Goal: Task Accomplishment & Management: Use online tool/utility

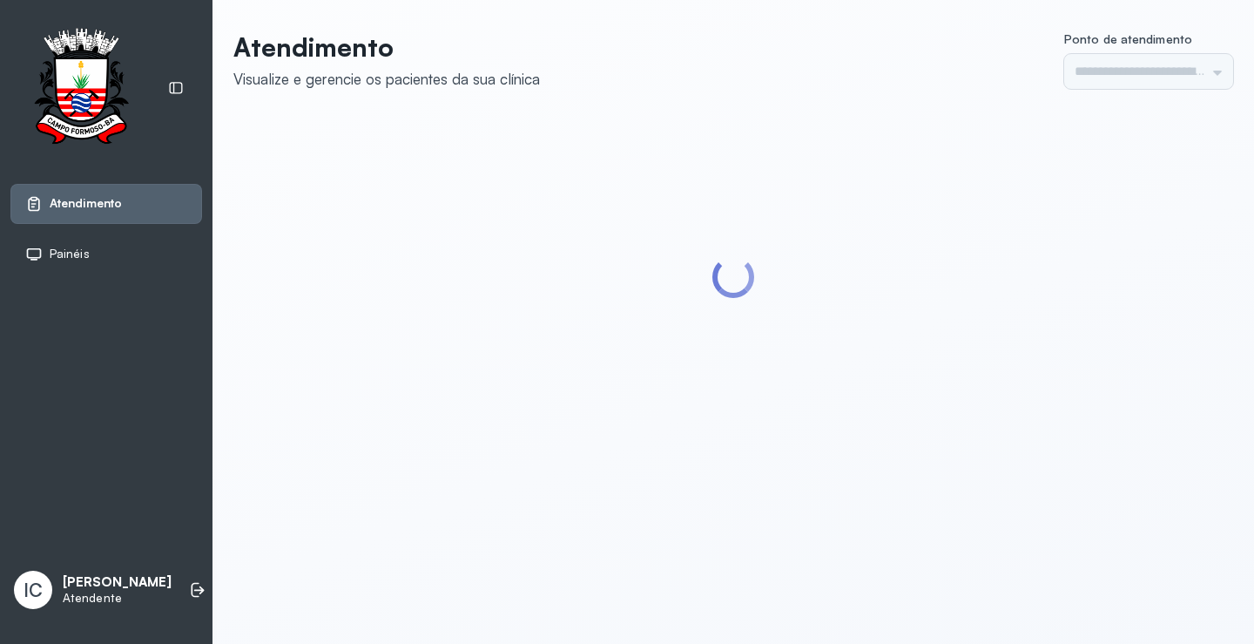
type input "*********"
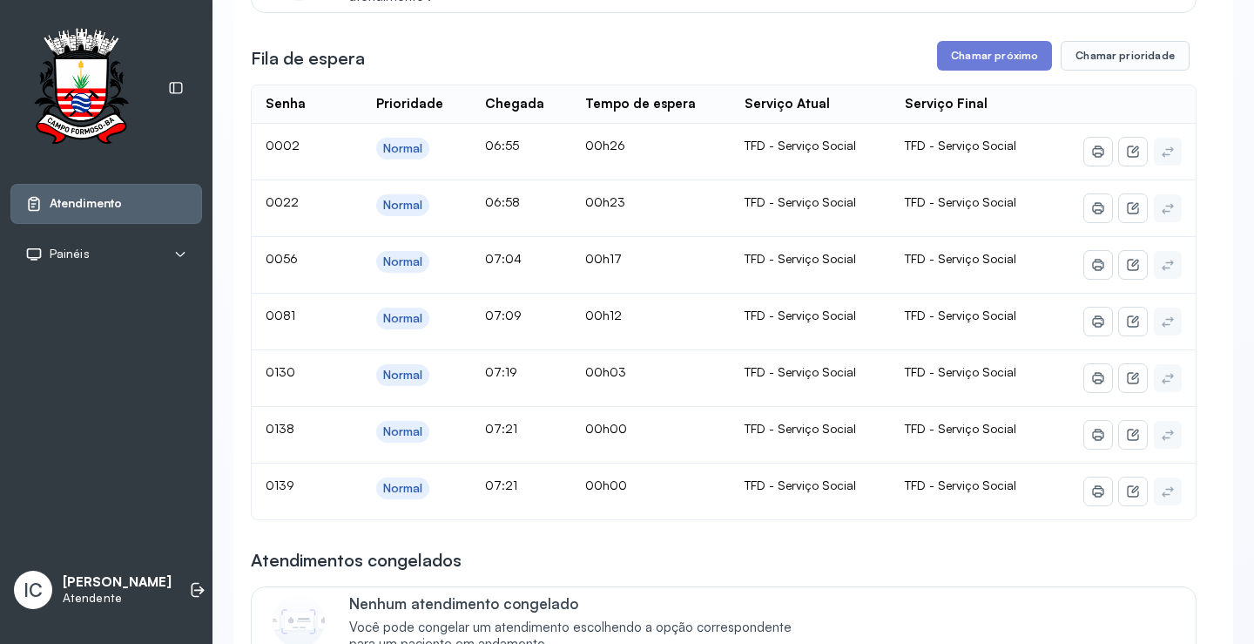
scroll to position [174, 0]
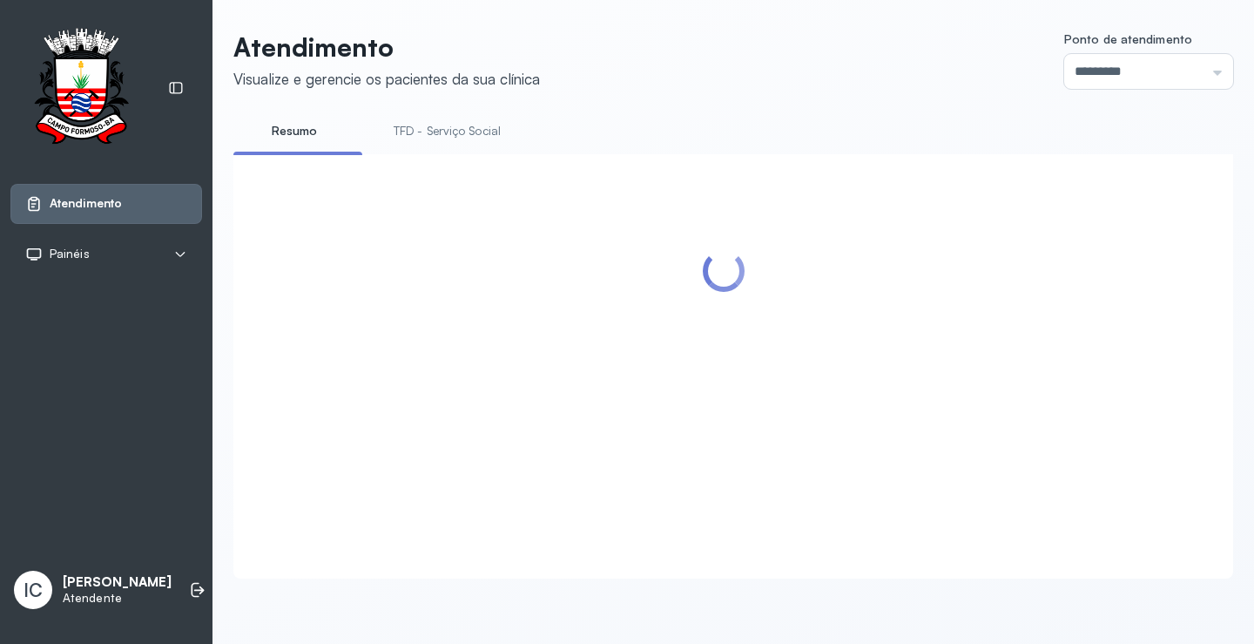
click at [968, 150] on ul "Resumo TFD - Serviço Social" at bounding box center [733, 136] width 1000 height 39
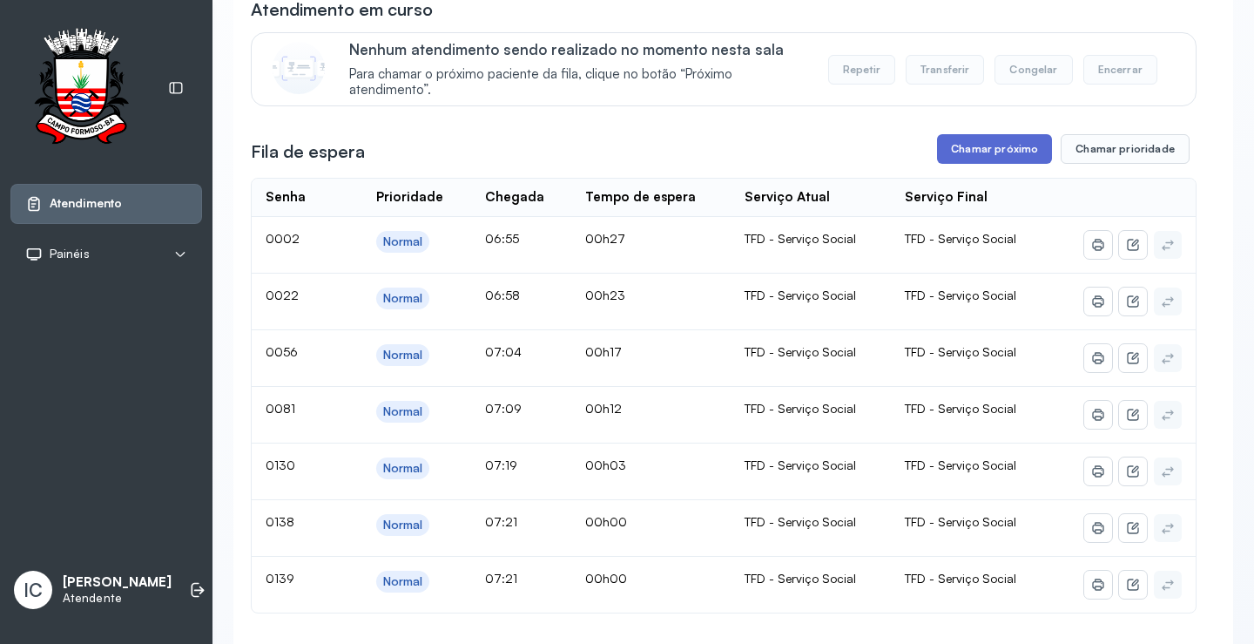
click at [1016, 164] on button "Chamar próximo" at bounding box center [994, 149] width 115 height 30
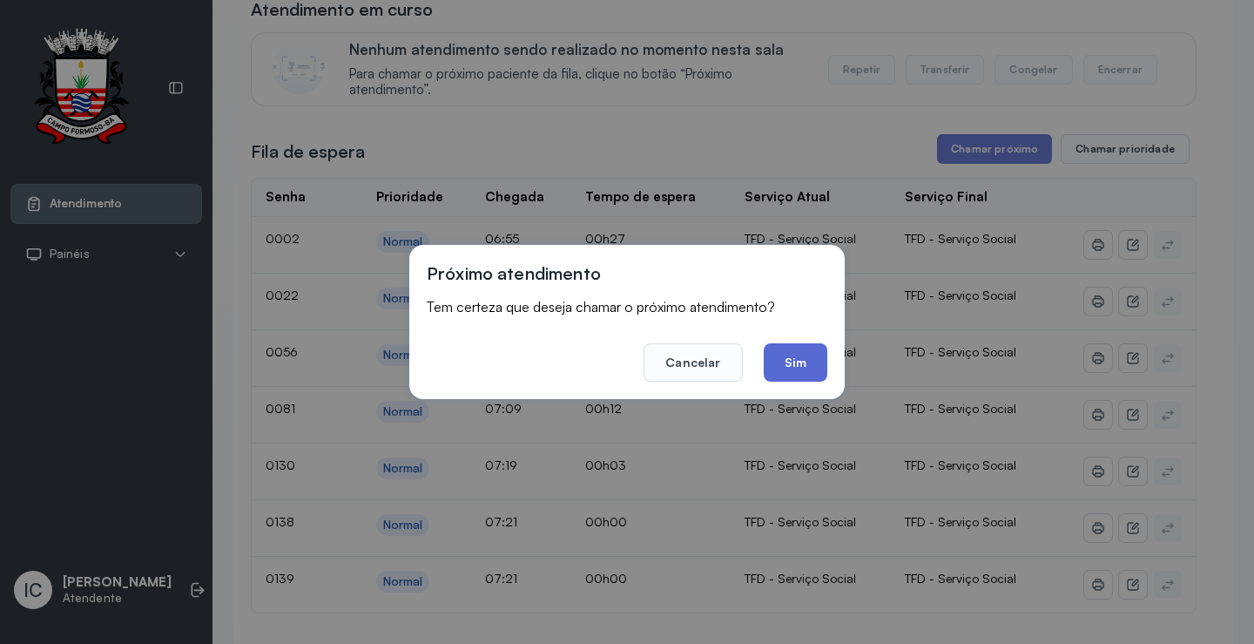
click at [793, 358] on button "Sim" at bounding box center [796, 362] width 64 height 38
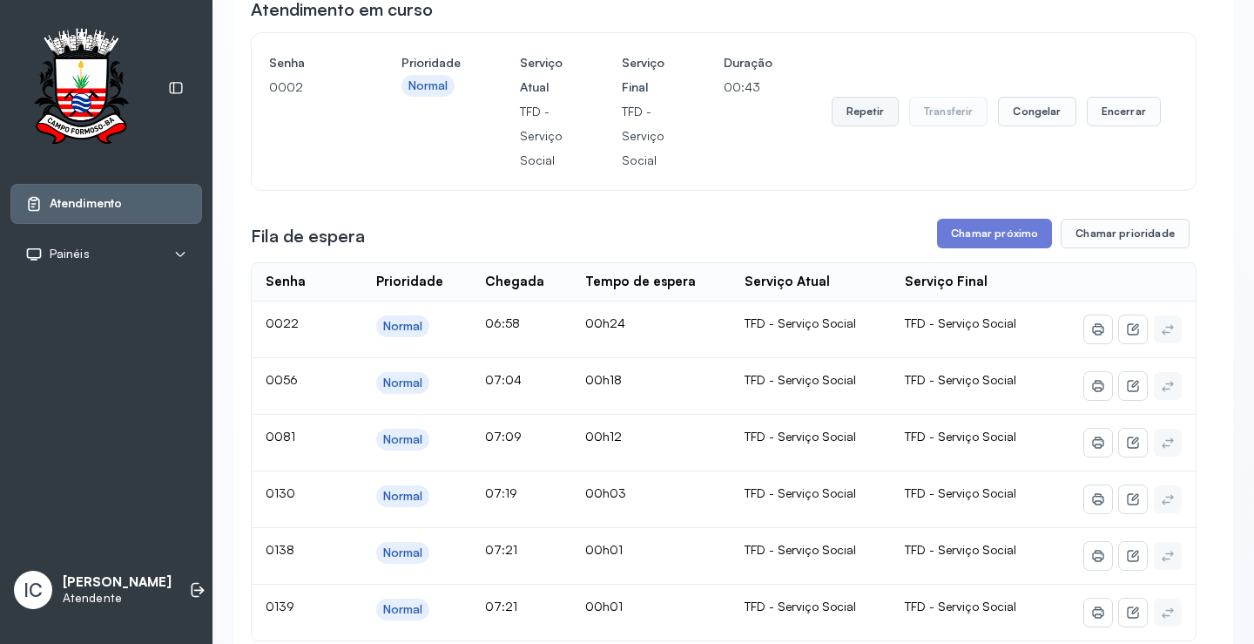
click at [866, 111] on button "Repetir" at bounding box center [865, 112] width 67 height 30
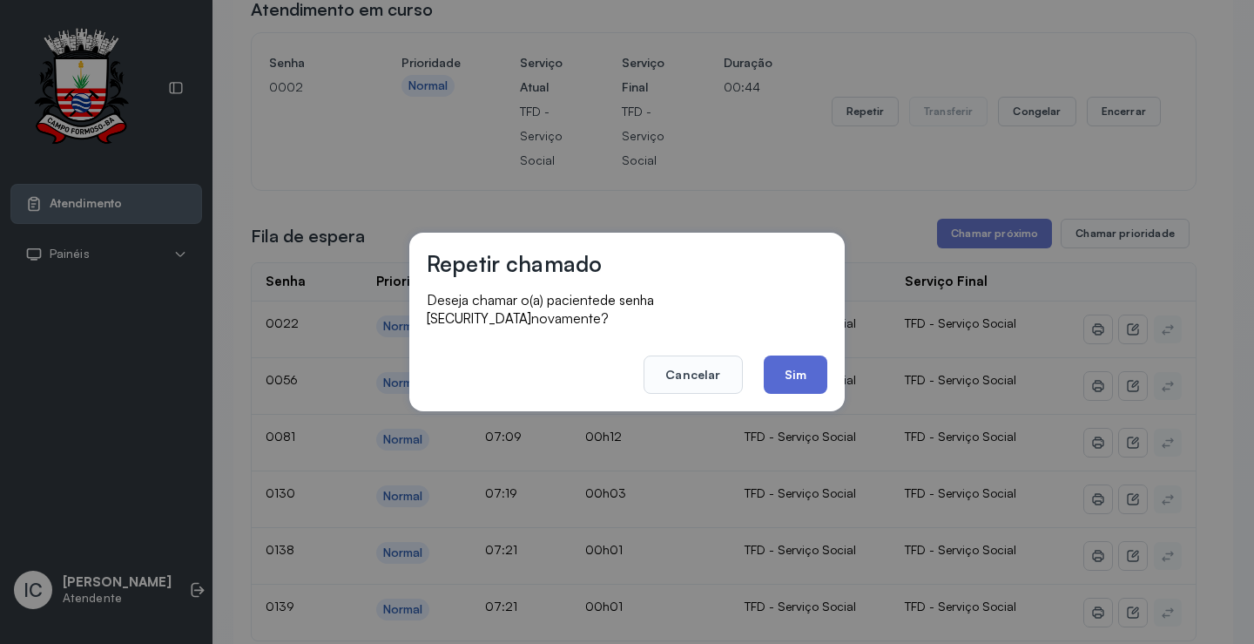
click at [788, 361] on button "Sim" at bounding box center [796, 374] width 64 height 38
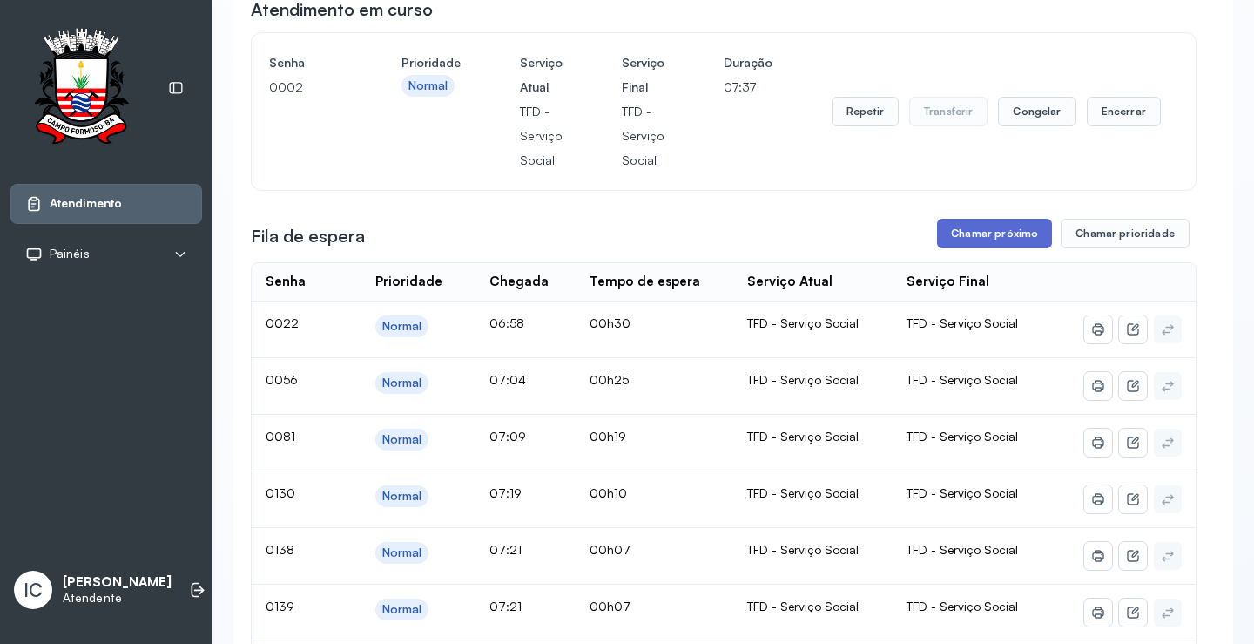
click at [1010, 235] on button "Chamar próximo" at bounding box center [994, 234] width 115 height 30
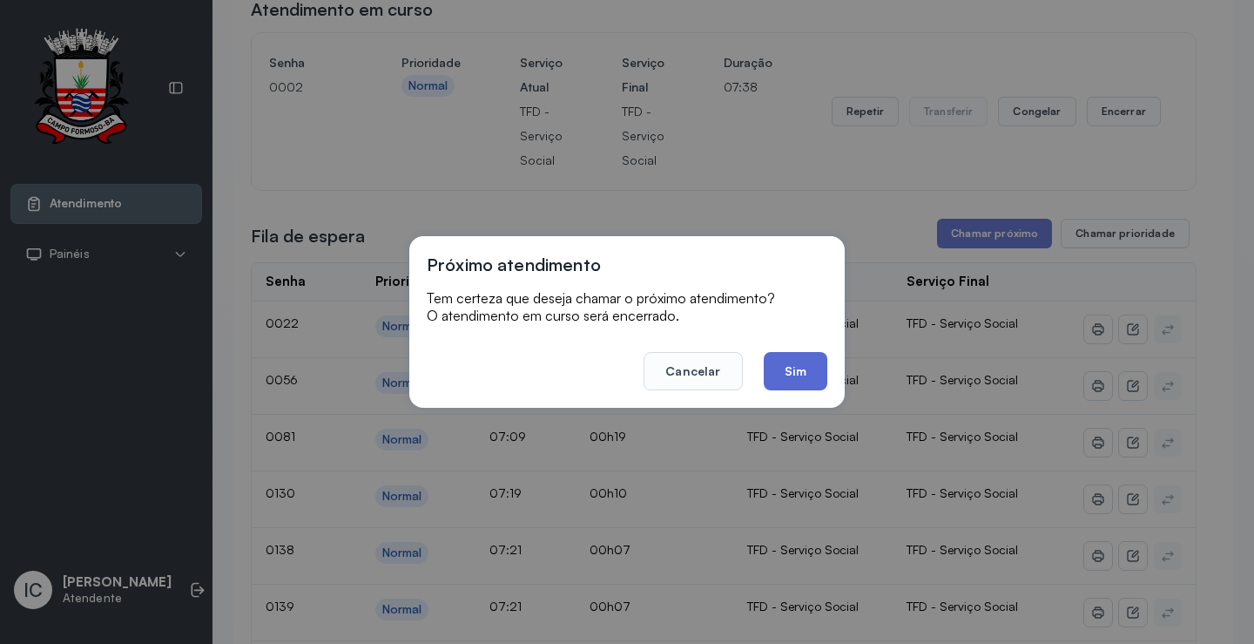
click at [793, 386] on button "Sim" at bounding box center [796, 371] width 64 height 38
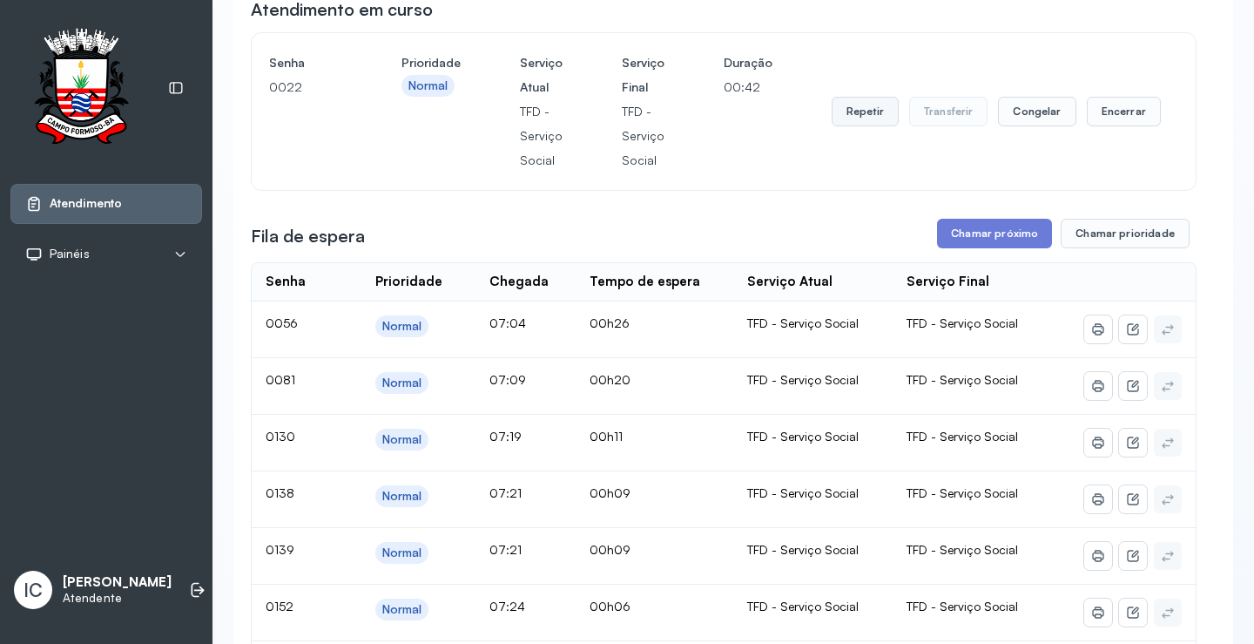
click at [859, 112] on button "Repetir" at bounding box center [865, 112] width 67 height 30
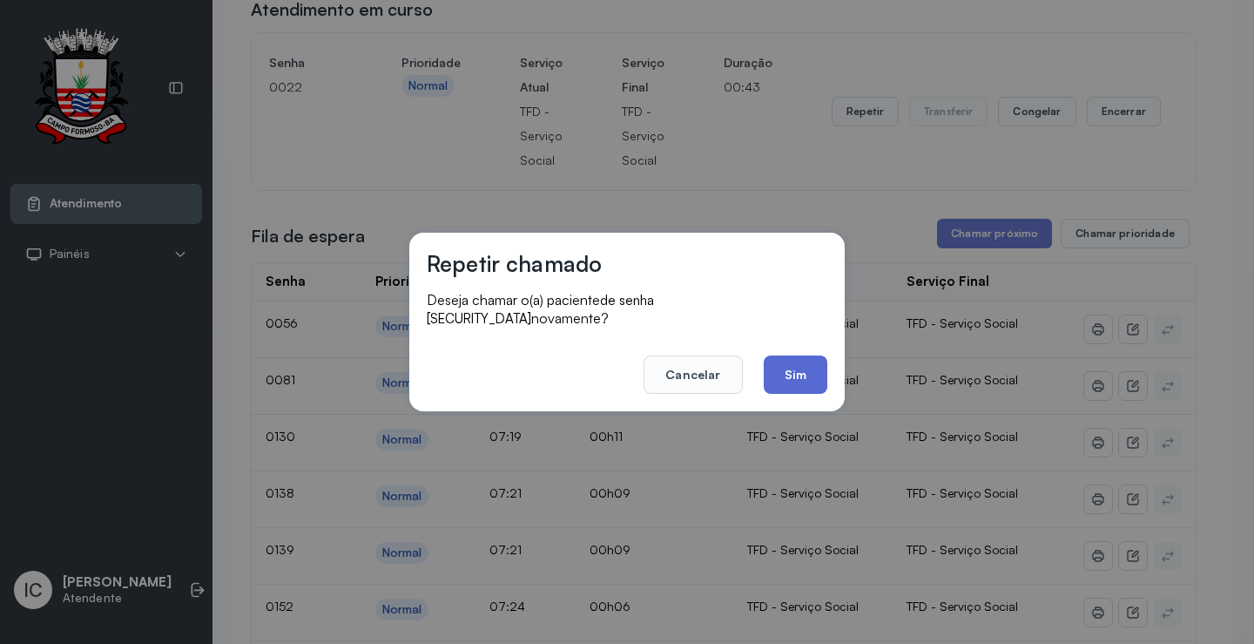
click at [800, 365] on button "Sim" at bounding box center [796, 374] width 64 height 38
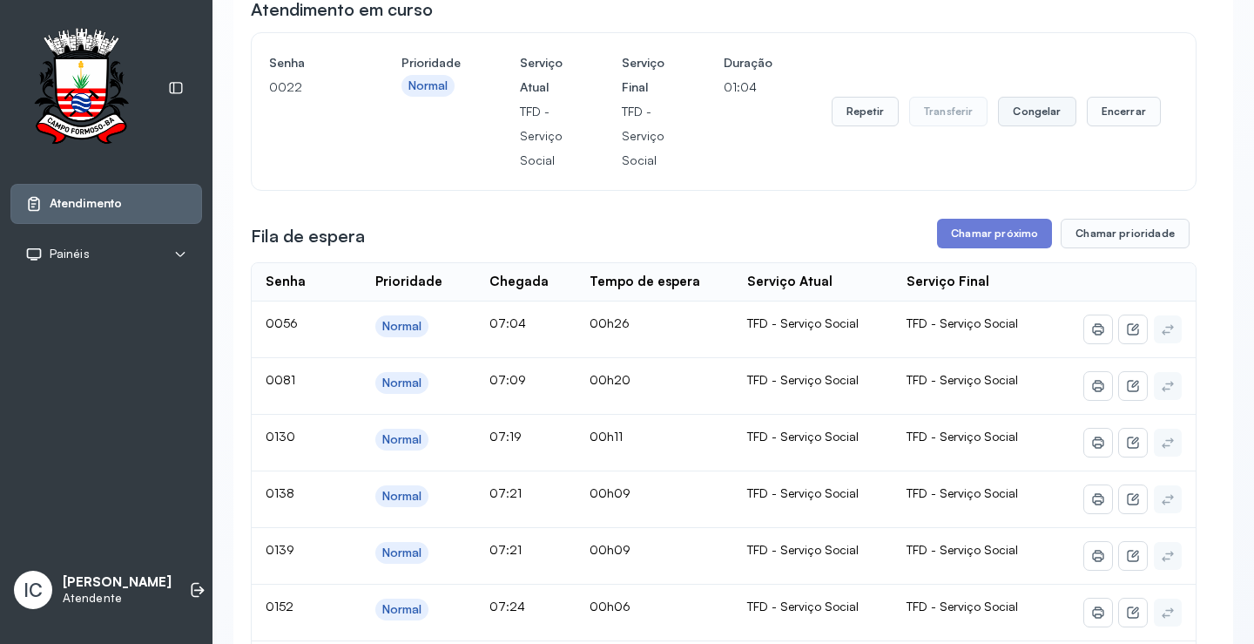
click at [1028, 113] on button "Congelar" at bounding box center [1037, 112] width 78 height 30
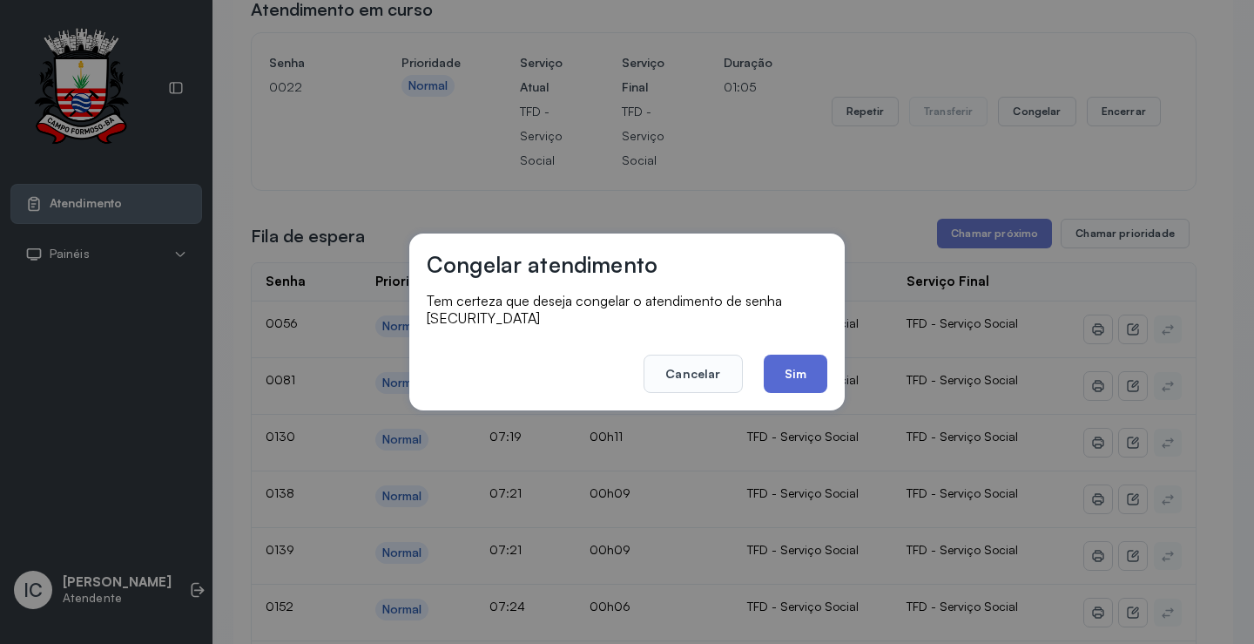
click at [804, 363] on button "Sim" at bounding box center [796, 373] width 64 height 38
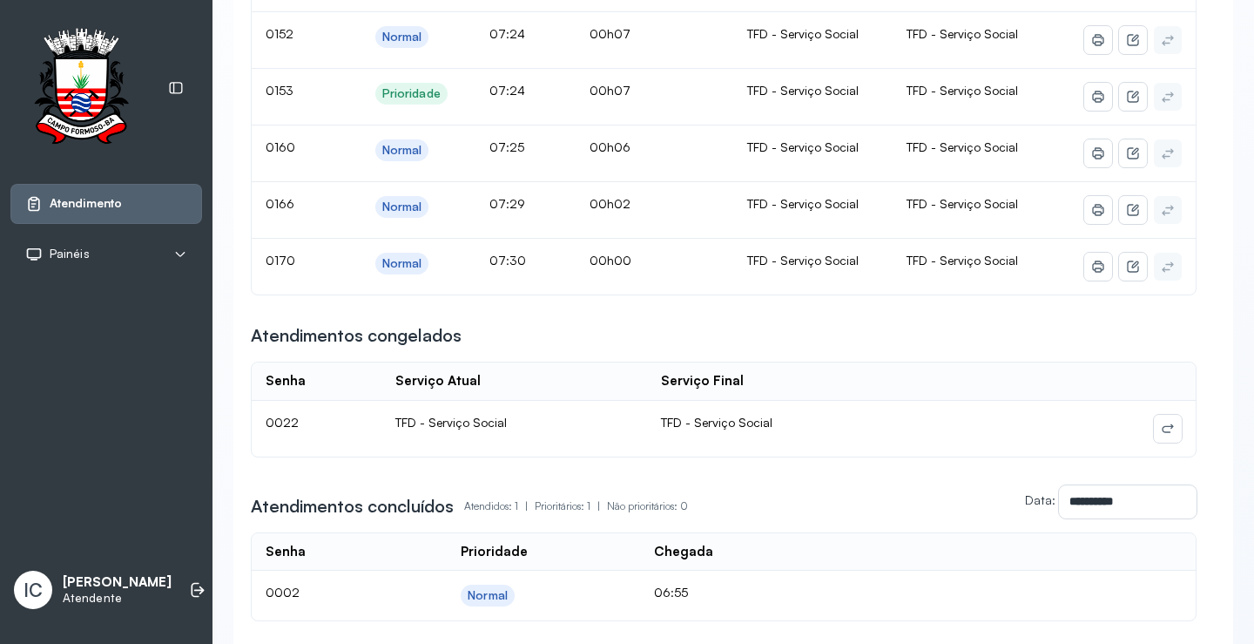
scroll to position [784, 0]
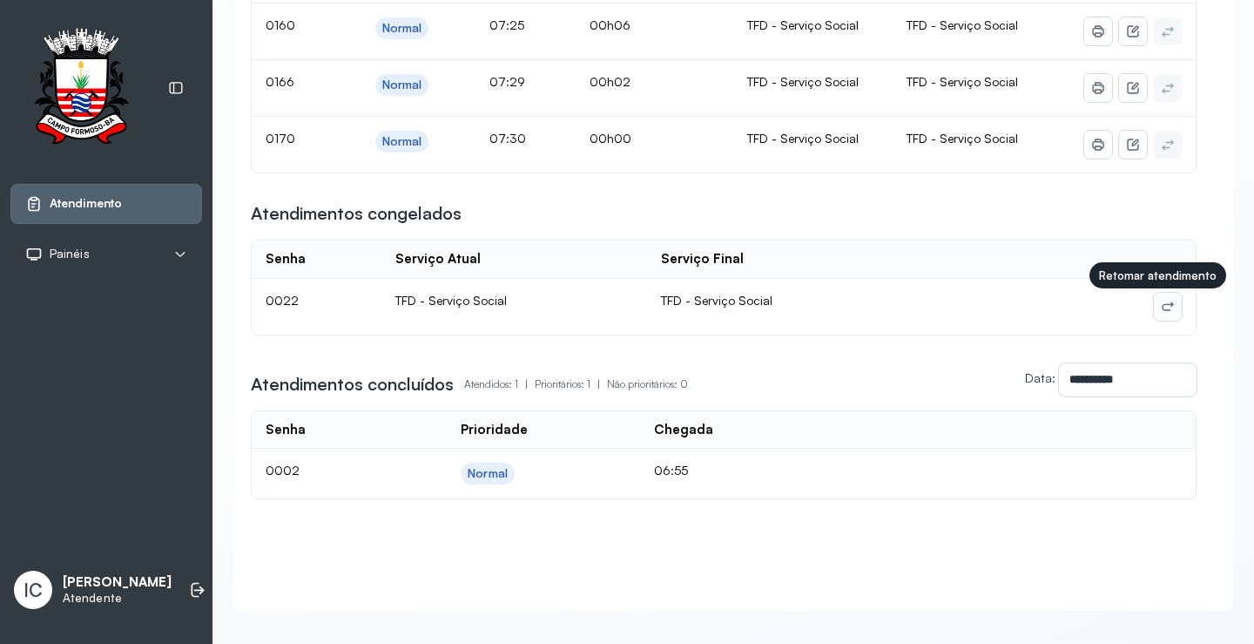
click at [1161, 314] on icon at bounding box center [1168, 307] width 14 height 14
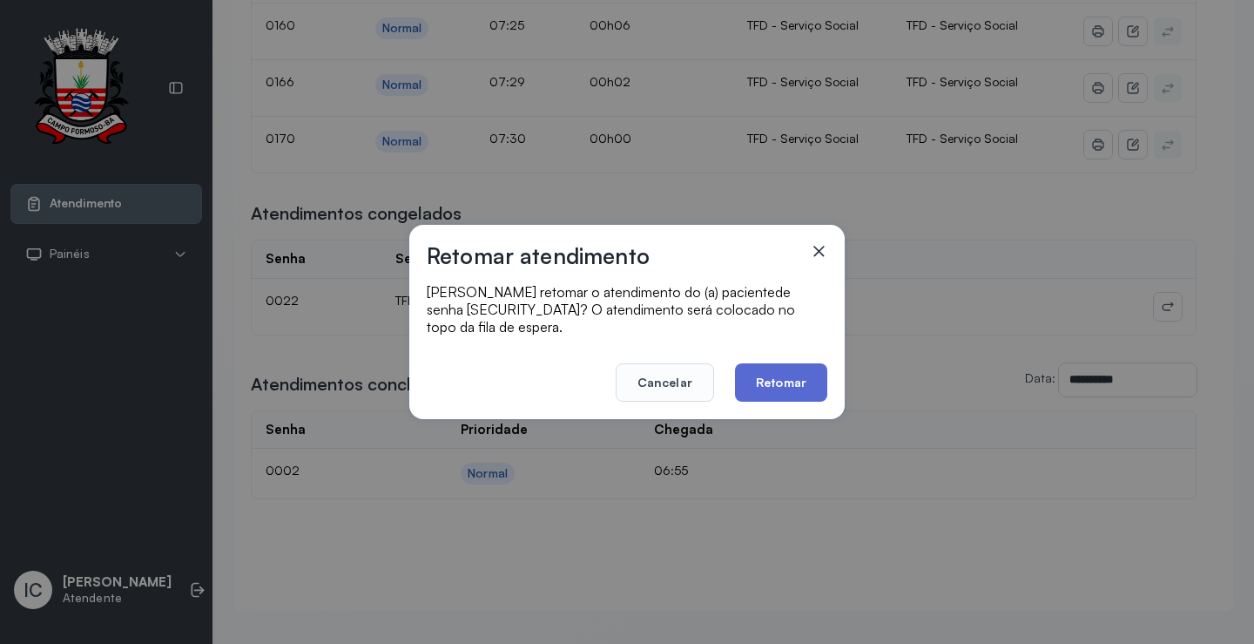
click at [780, 377] on button "Retomar" at bounding box center [781, 382] width 92 height 38
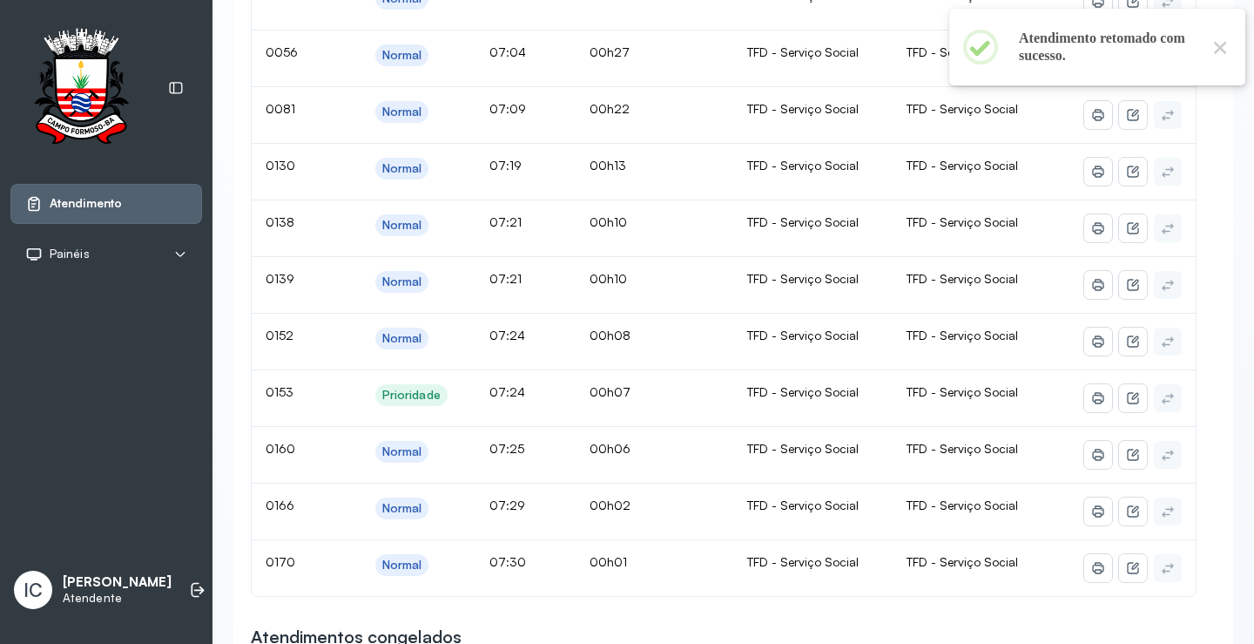
scroll to position [156, 0]
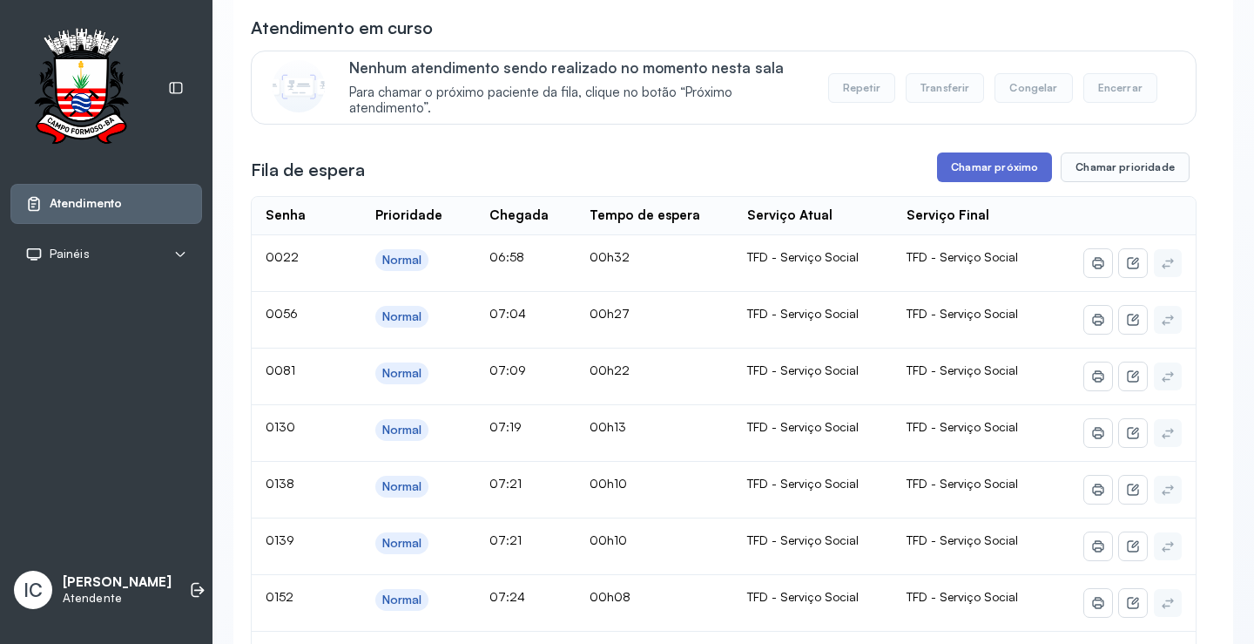
click at [982, 171] on button "Chamar próximo" at bounding box center [994, 167] width 115 height 30
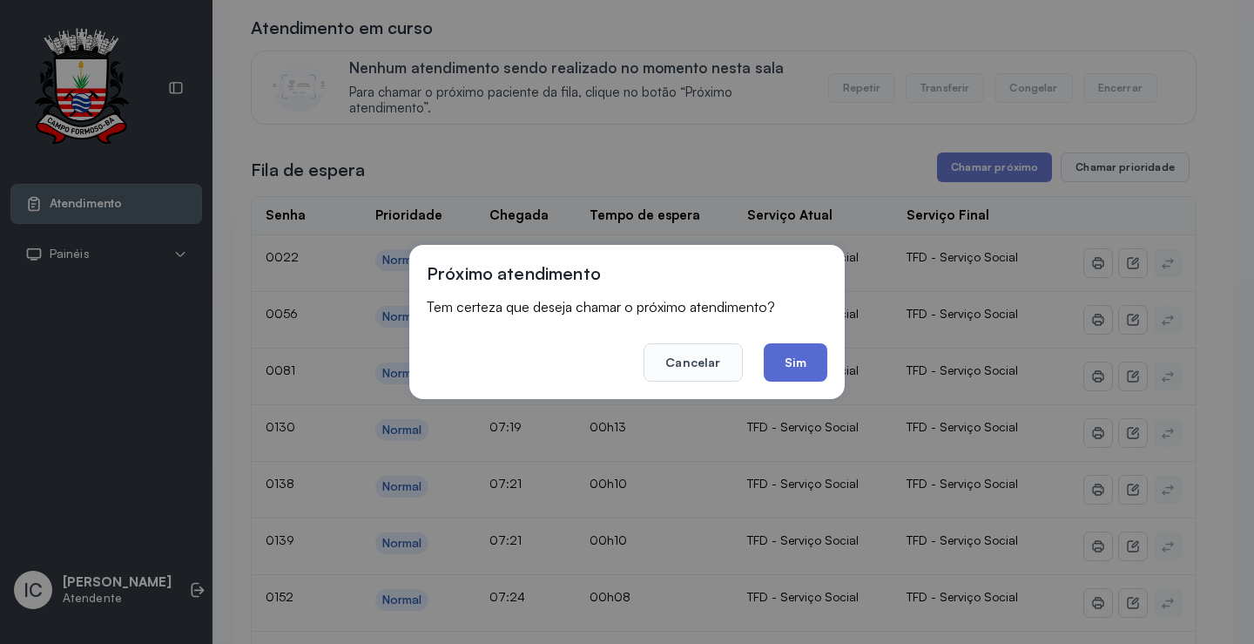
click at [808, 365] on button "Sim" at bounding box center [796, 362] width 64 height 38
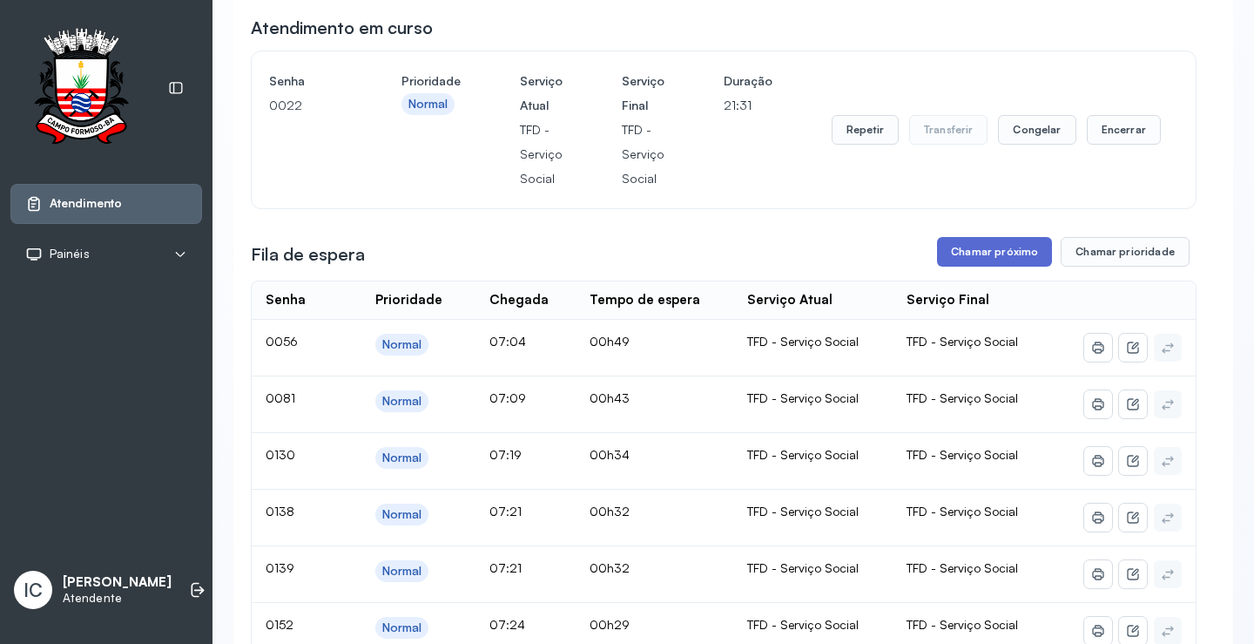
click at [969, 250] on button "Chamar próximo" at bounding box center [994, 252] width 115 height 30
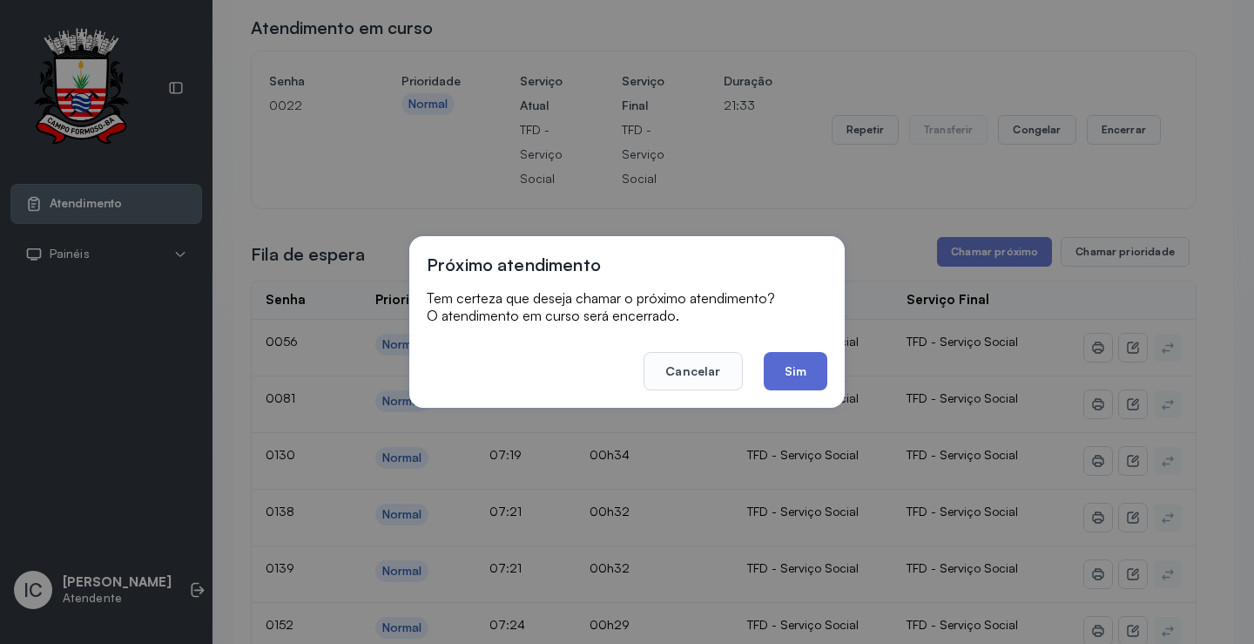
click at [797, 375] on button "Sim" at bounding box center [796, 371] width 64 height 38
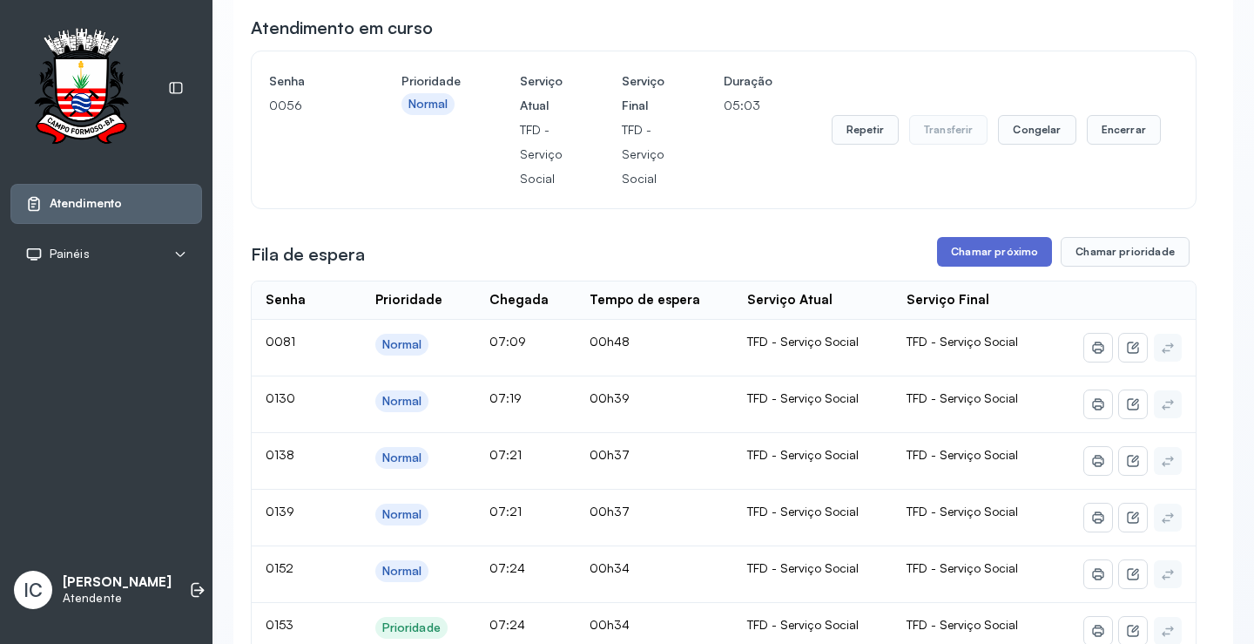
click at [991, 255] on button "Chamar próximo" at bounding box center [994, 252] width 115 height 30
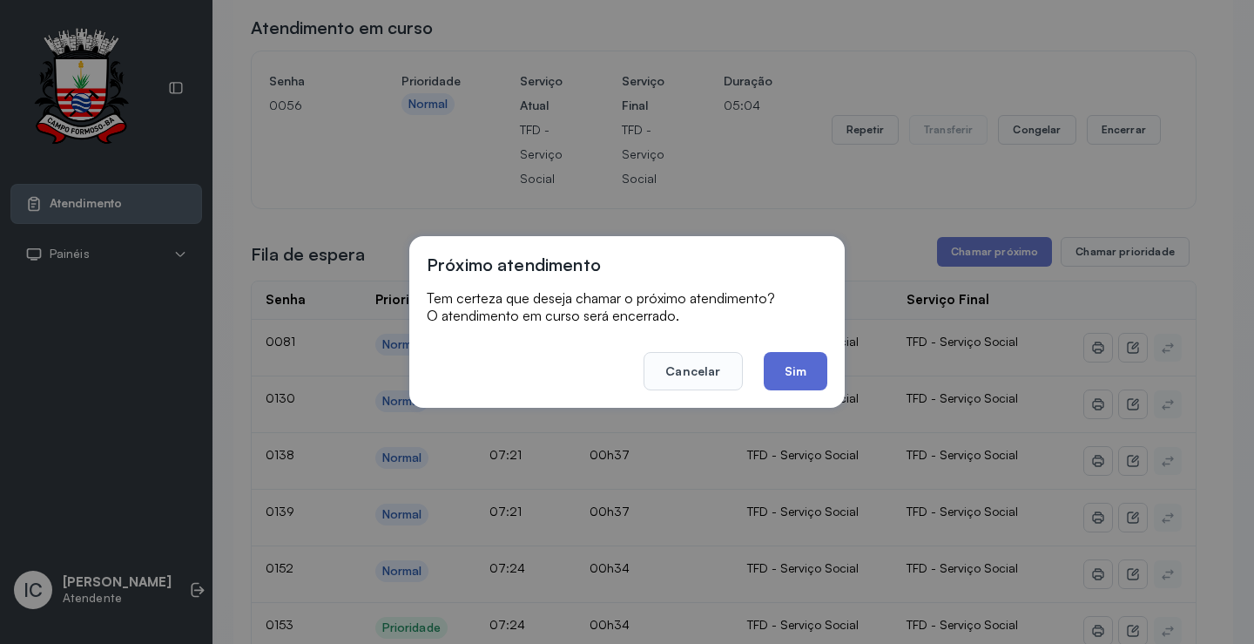
click at [781, 369] on button "Sim" at bounding box center [796, 371] width 64 height 38
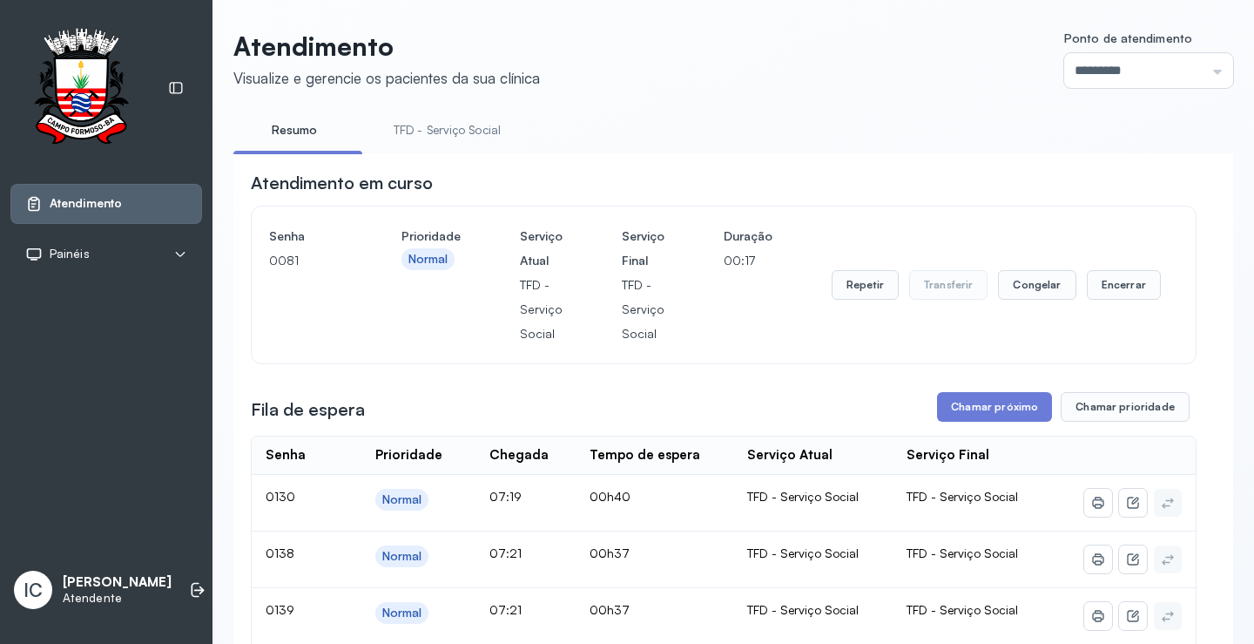
scroll to position [0, 0]
click at [851, 295] on button "Repetir" at bounding box center [865, 286] width 67 height 30
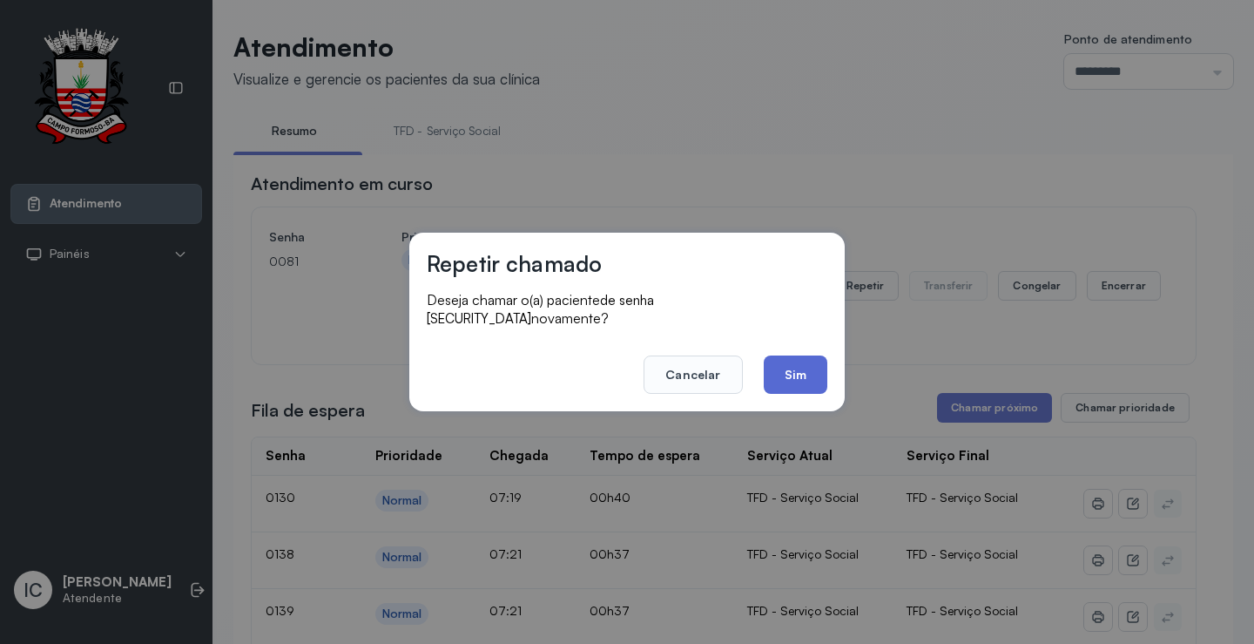
click at [801, 367] on button "Sim" at bounding box center [796, 374] width 64 height 38
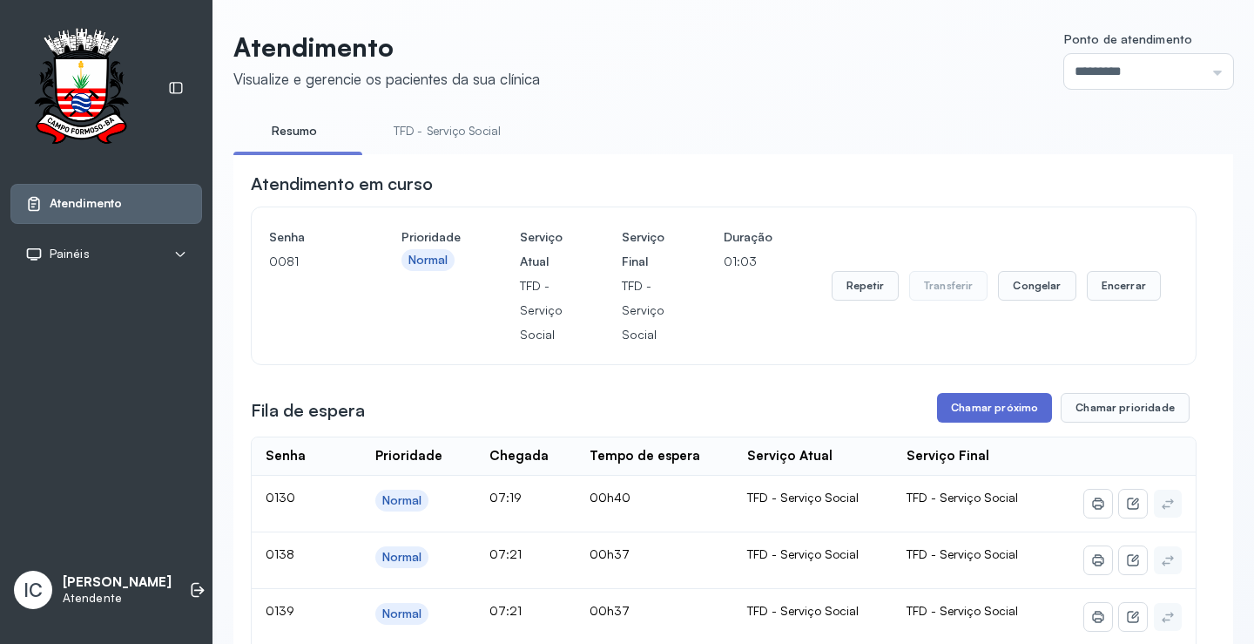
click at [992, 408] on button "Chamar próximo" at bounding box center [994, 408] width 115 height 30
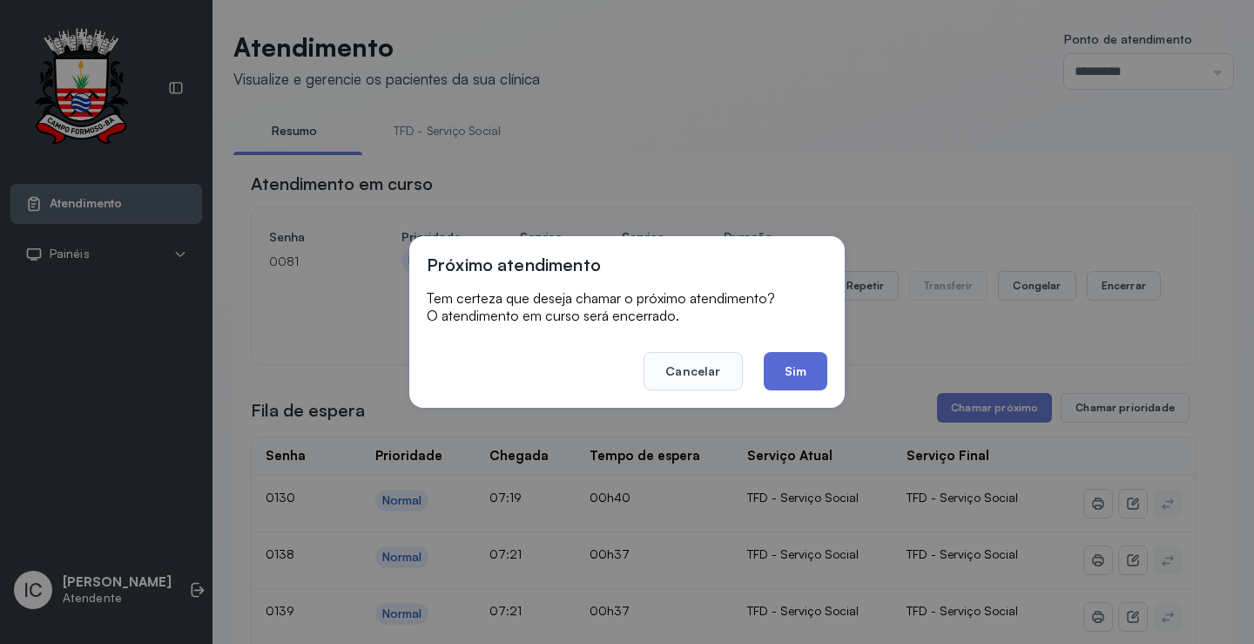
click at [774, 375] on button "Sim" at bounding box center [796, 371] width 64 height 38
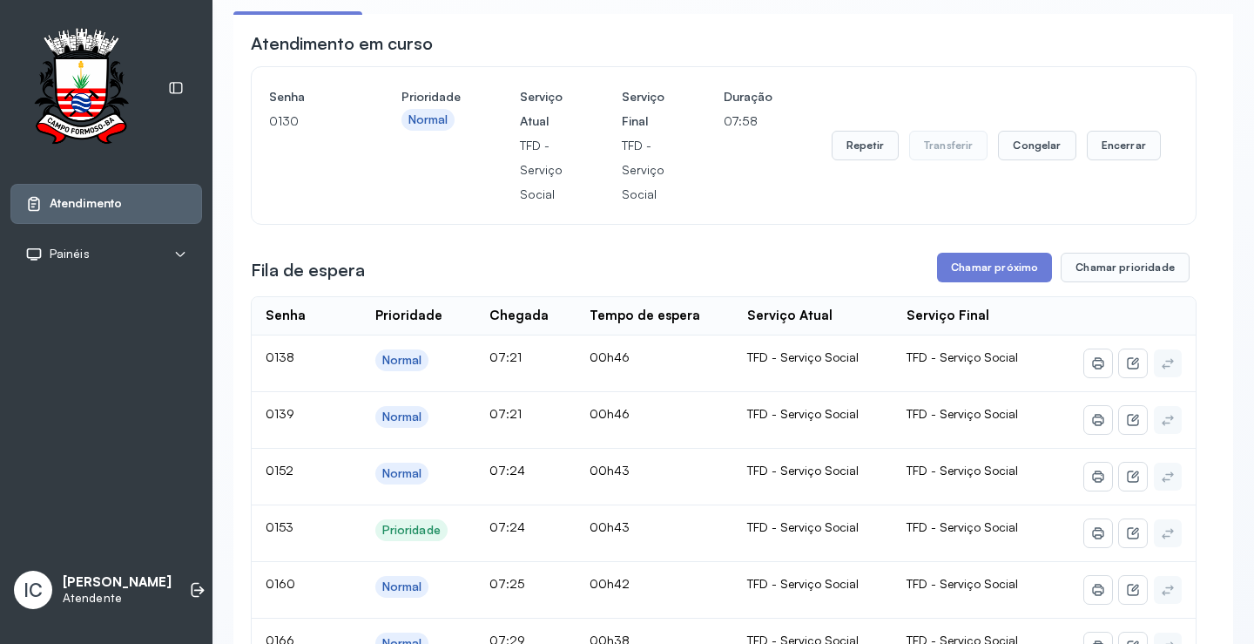
scroll to position [87, 0]
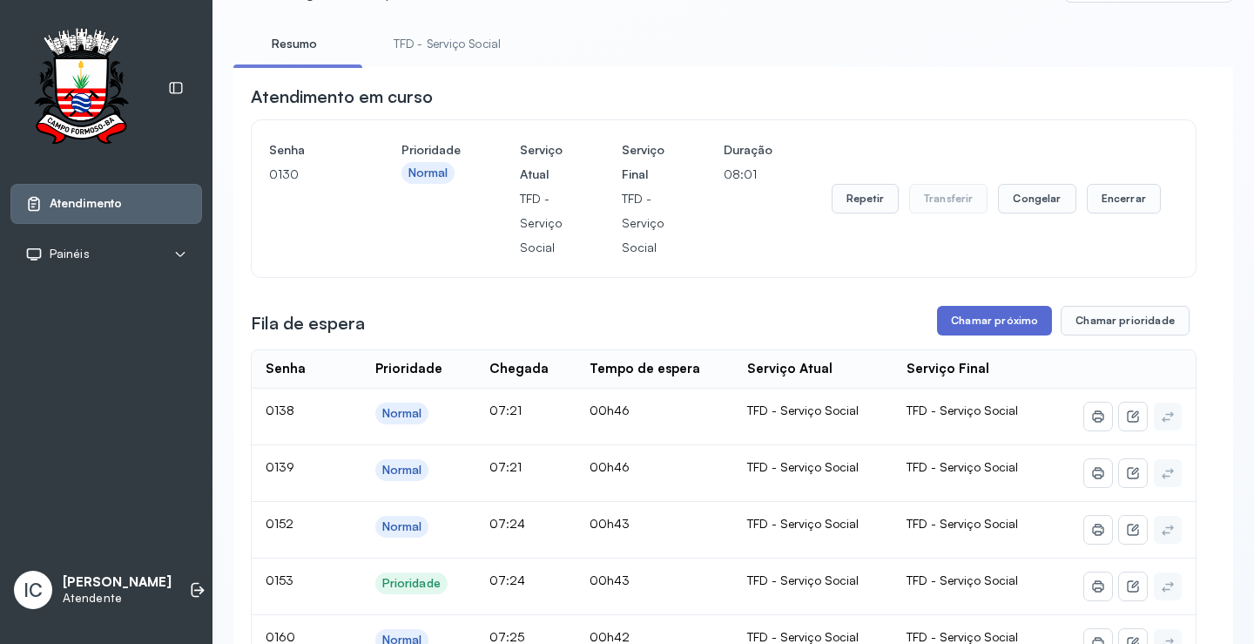
click at [987, 329] on button "Chamar próximo" at bounding box center [994, 321] width 115 height 30
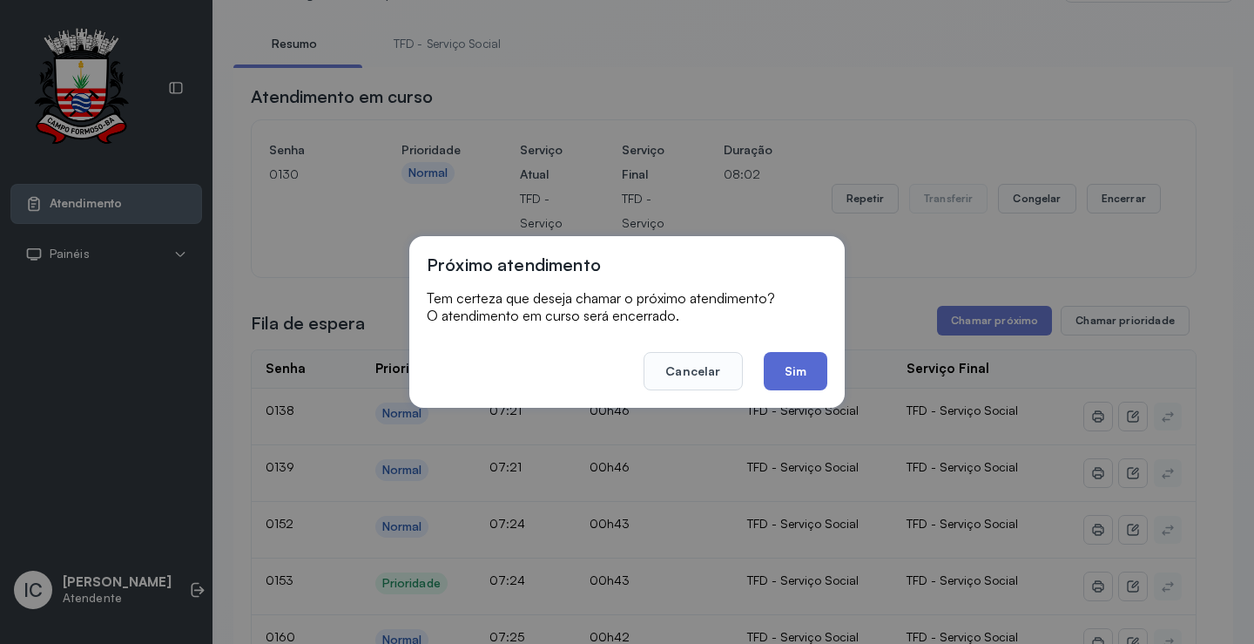
click at [813, 373] on button "Sim" at bounding box center [796, 371] width 64 height 38
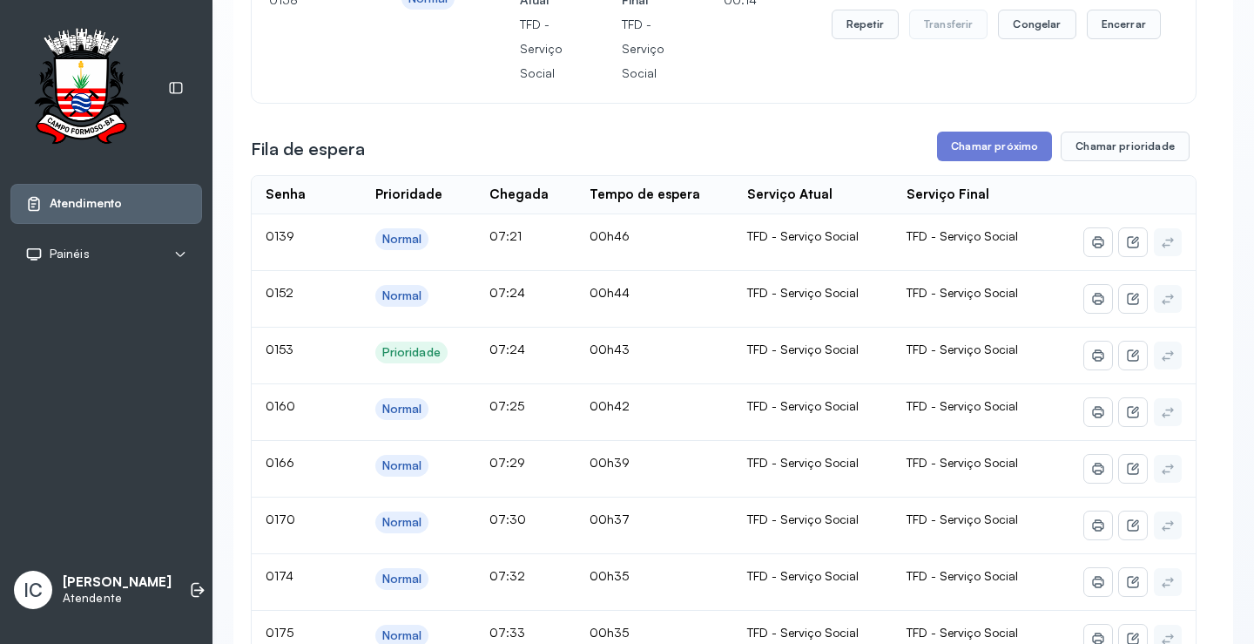
scroll to position [174, 0]
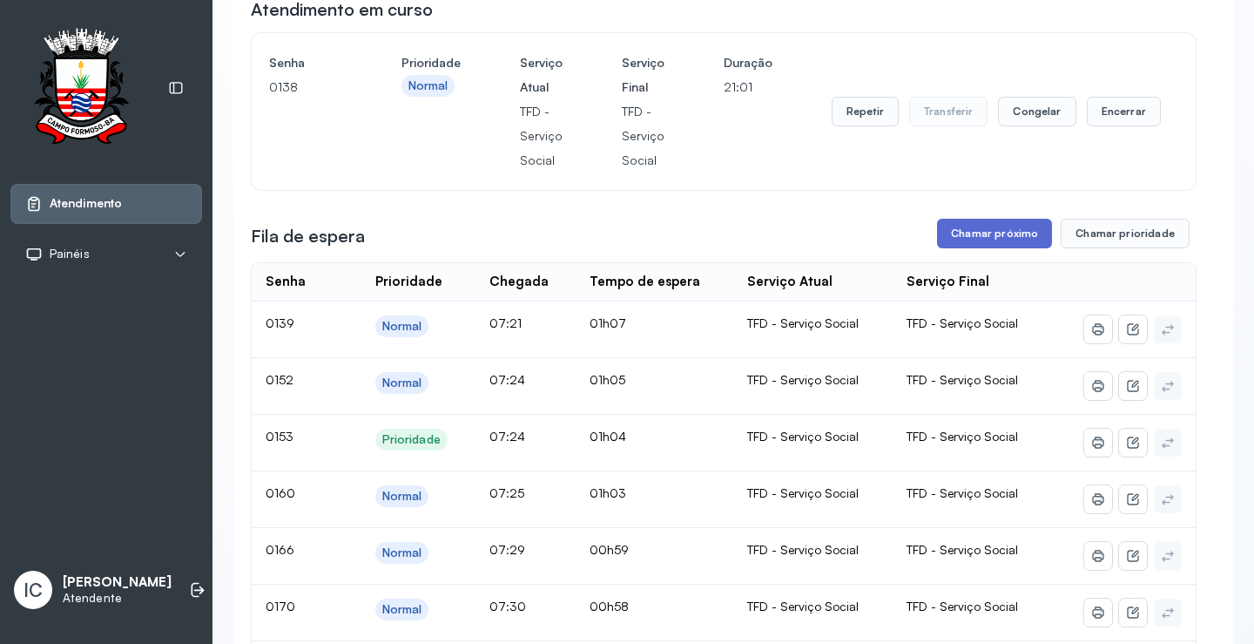
click at [970, 233] on button "Chamar próximo" at bounding box center [994, 234] width 115 height 30
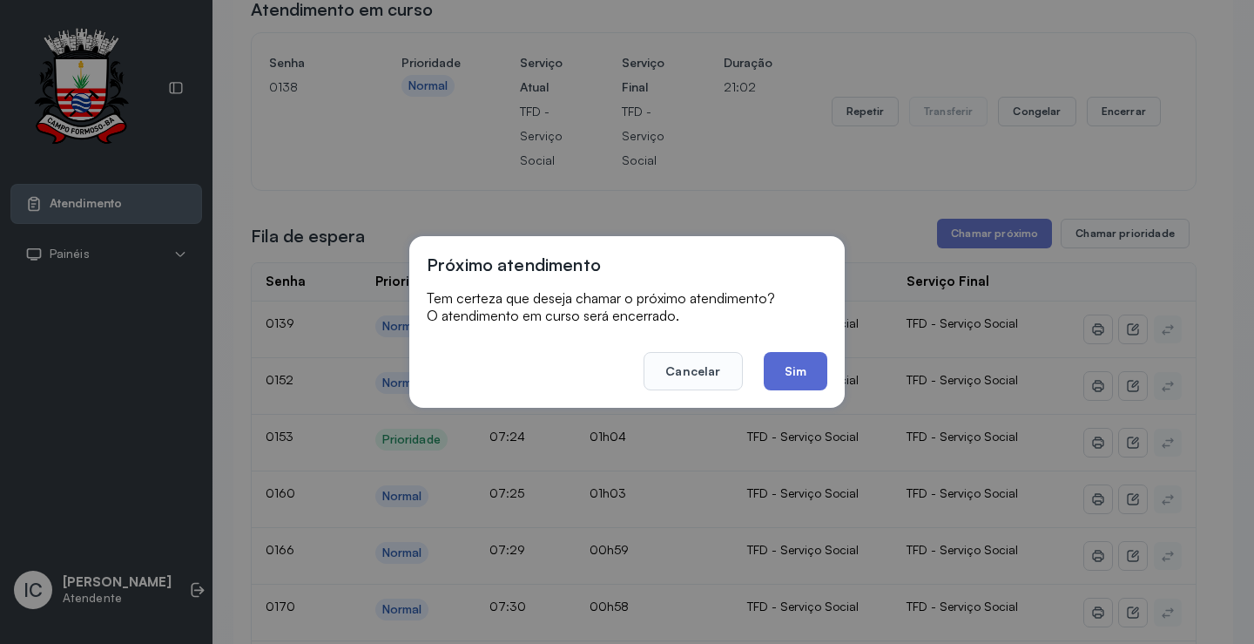
click at [787, 373] on button "Sim" at bounding box center [796, 371] width 64 height 38
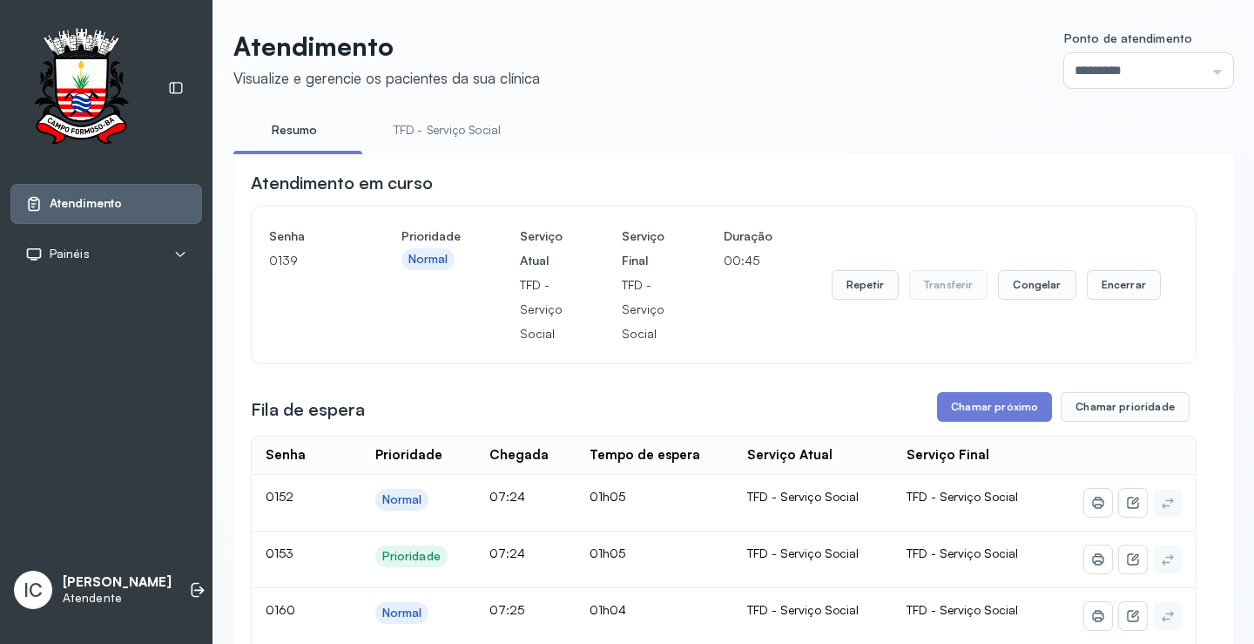
scroll to position [348, 0]
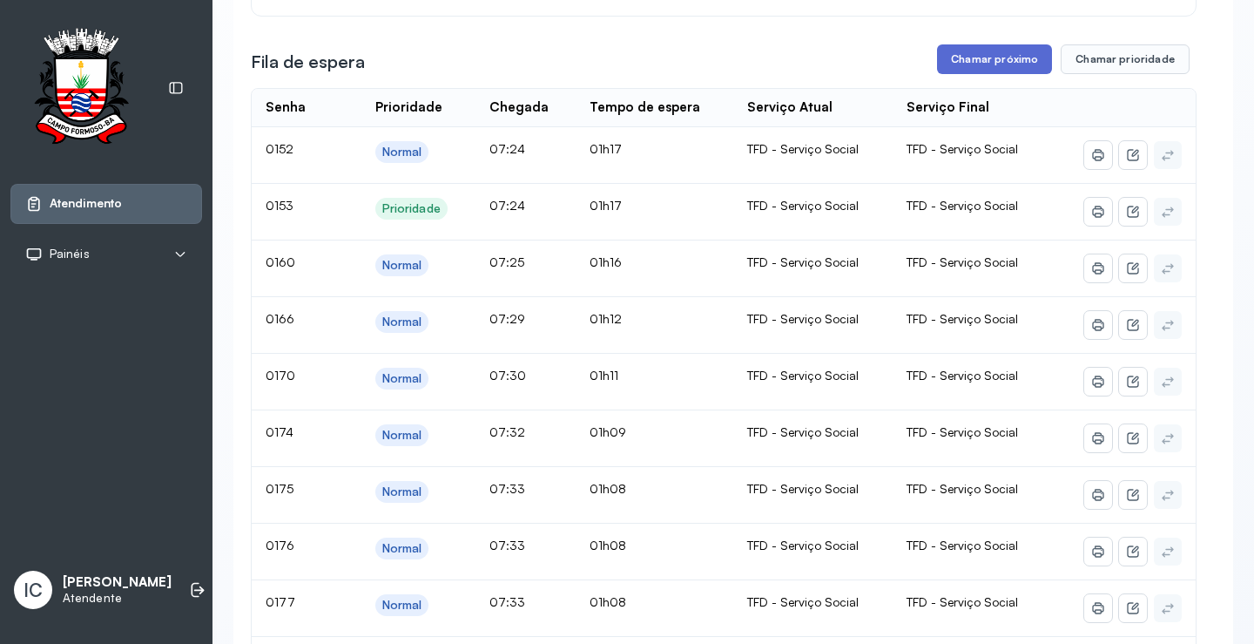
click at [950, 61] on button "Chamar próximo" at bounding box center [994, 59] width 115 height 30
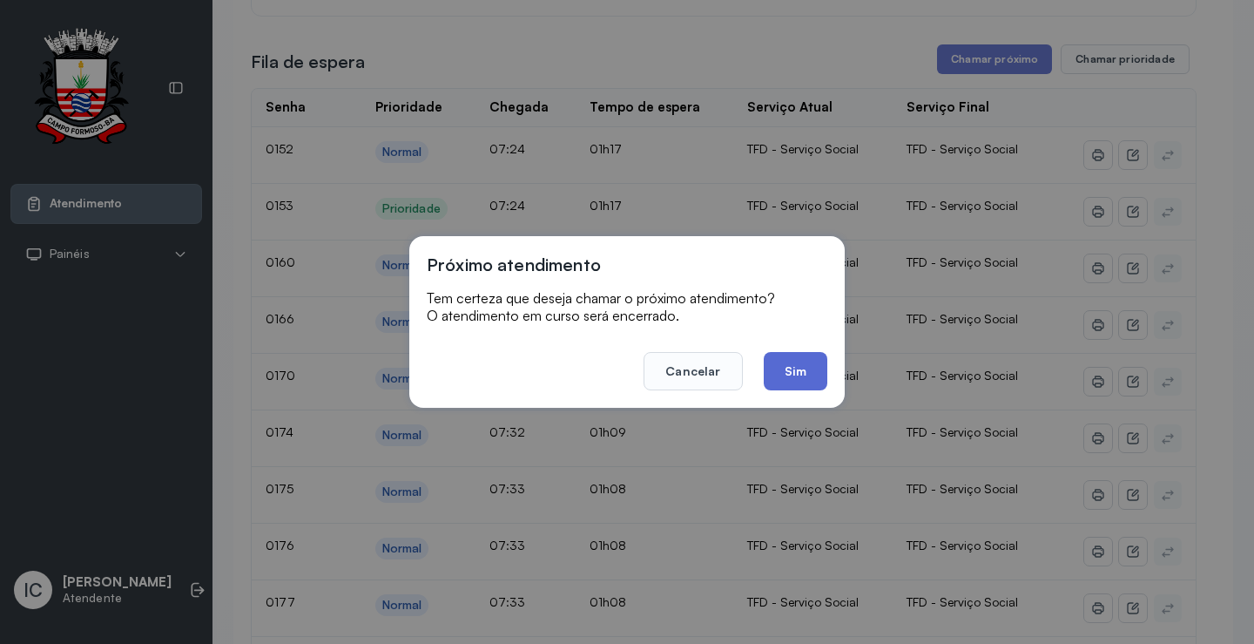
click at [805, 372] on button "Sim" at bounding box center [796, 371] width 64 height 38
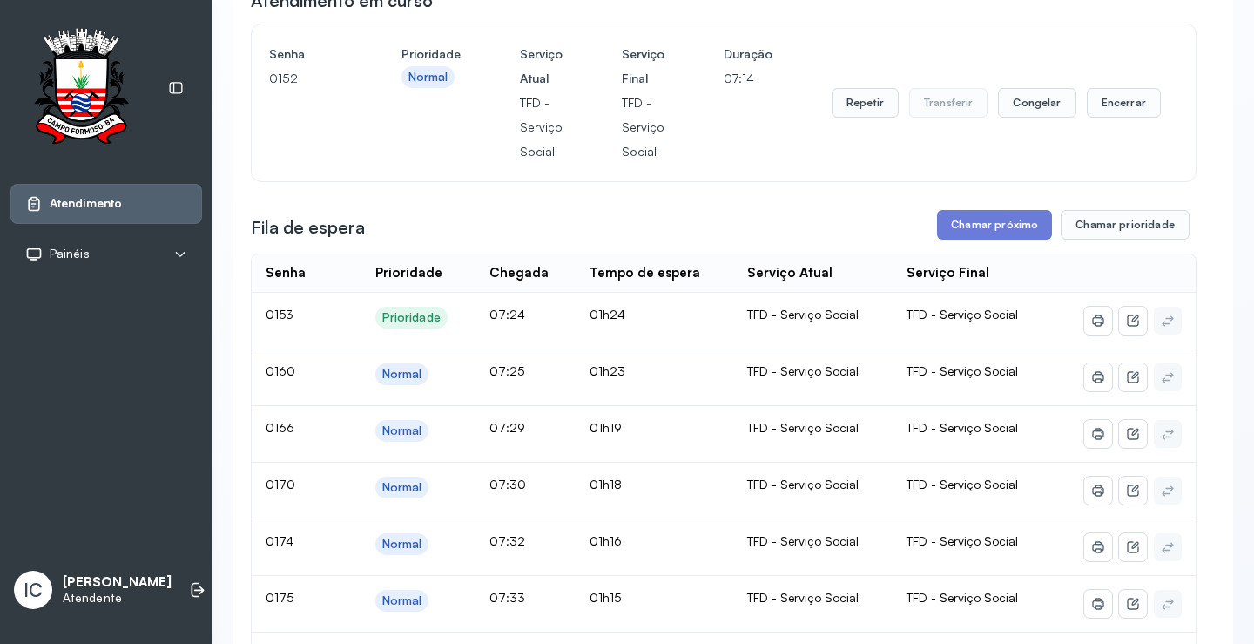
scroll to position [261, 0]
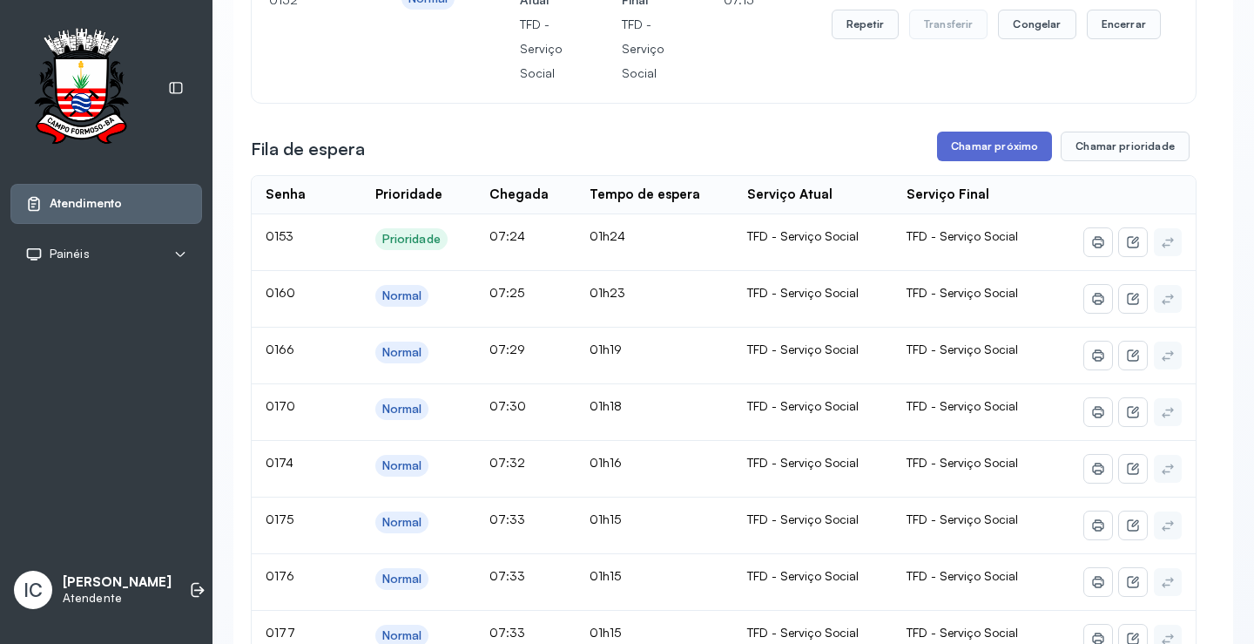
click at [996, 151] on button "Chamar próximo" at bounding box center [994, 147] width 115 height 30
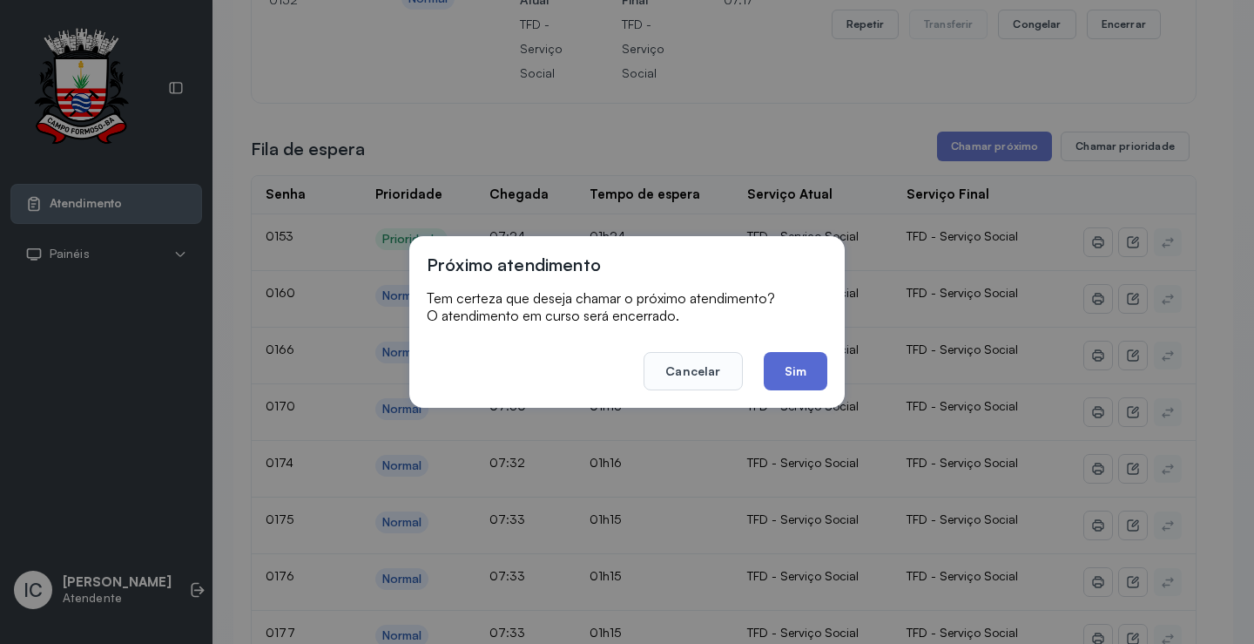
click at [803, 372] on button "Sim" at bounding box center [796, 371] width 64 height 38
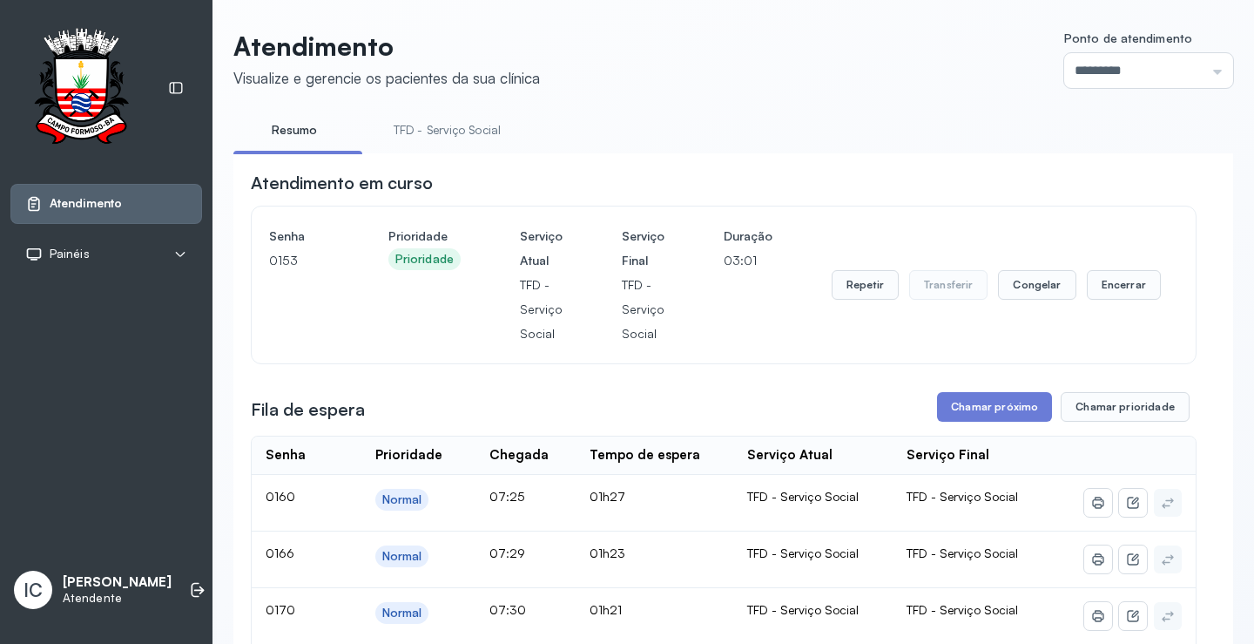
scroll to position [87, 0]
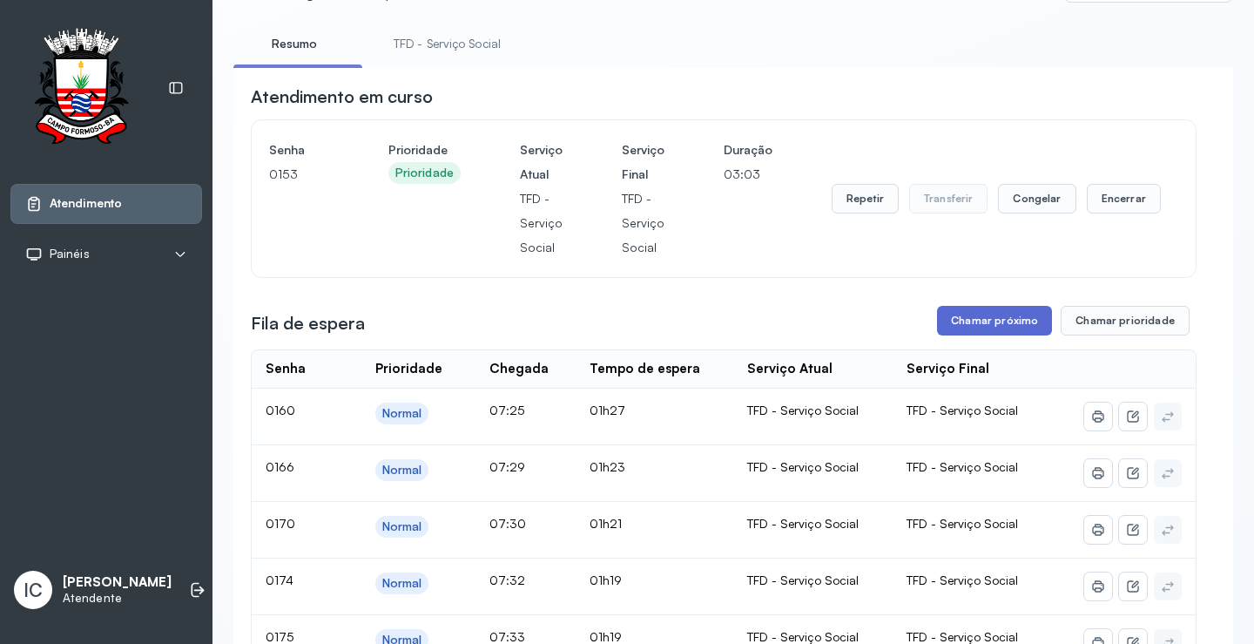
click at [1016, 317] on button "Chamar próximo" at bounding box center [994, 321] width 115 height 30
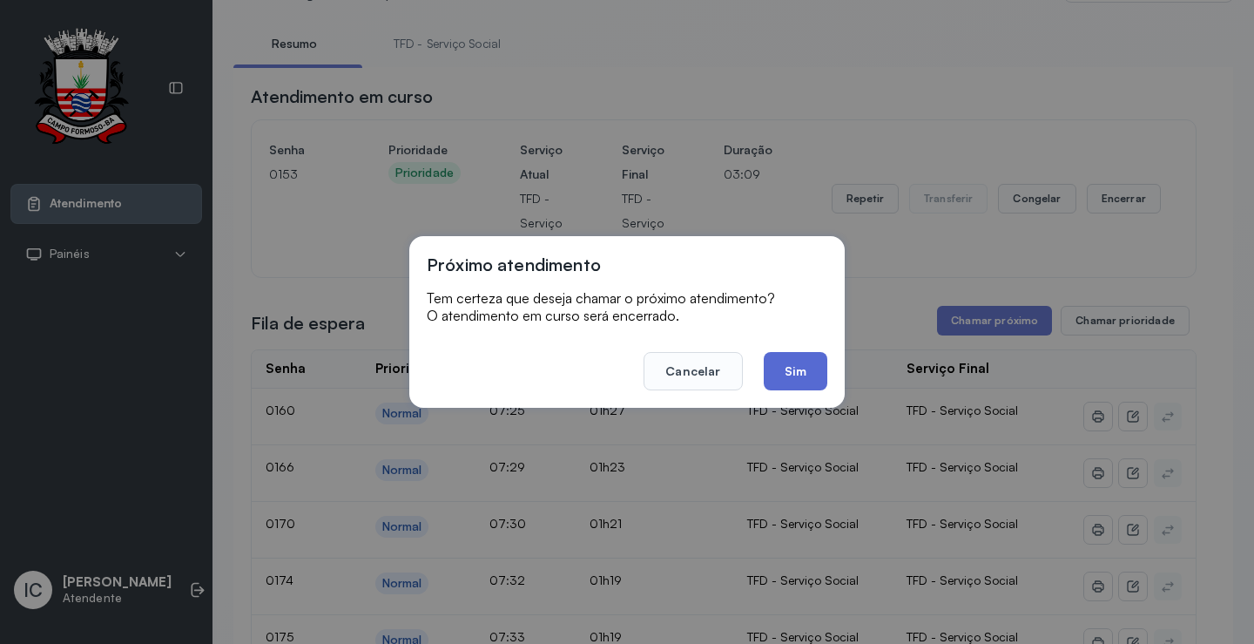
click at [789, 361] on button "Sim" at bounding box center [796, 371] width 64 height 38
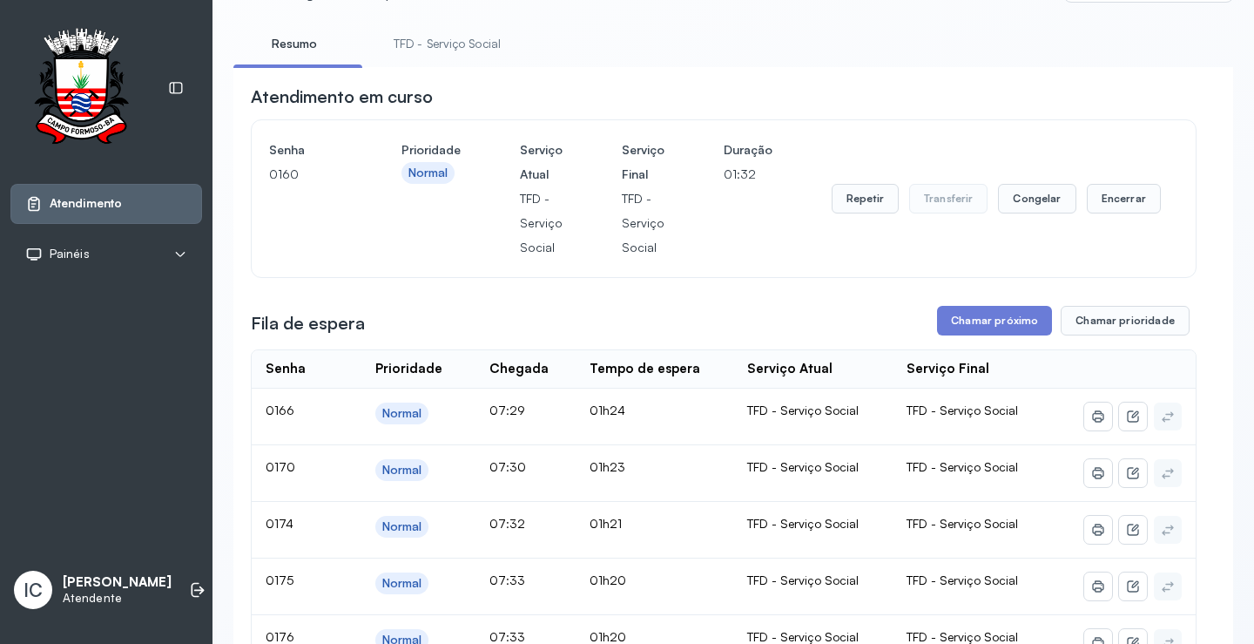
click at [951, 329] on button "Chamar próximo" at bounding box center [994, 321] width 115 height 30
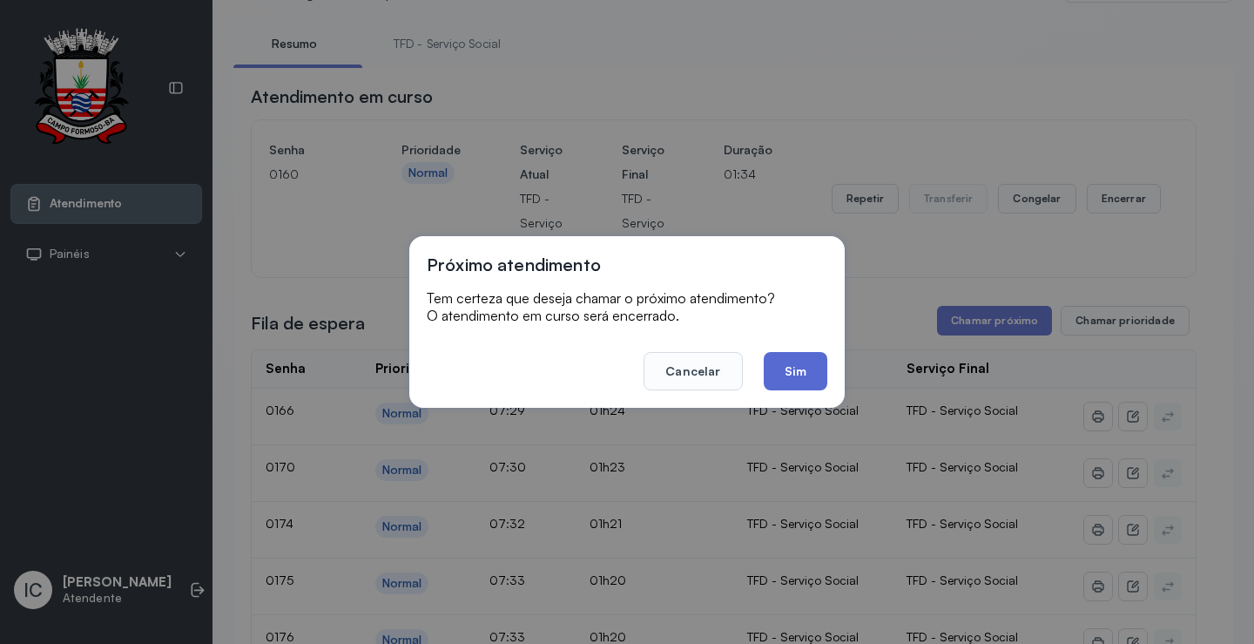
click at [798, 361] on button "Sim" at bounding box center [796, 371] width 64 height 38
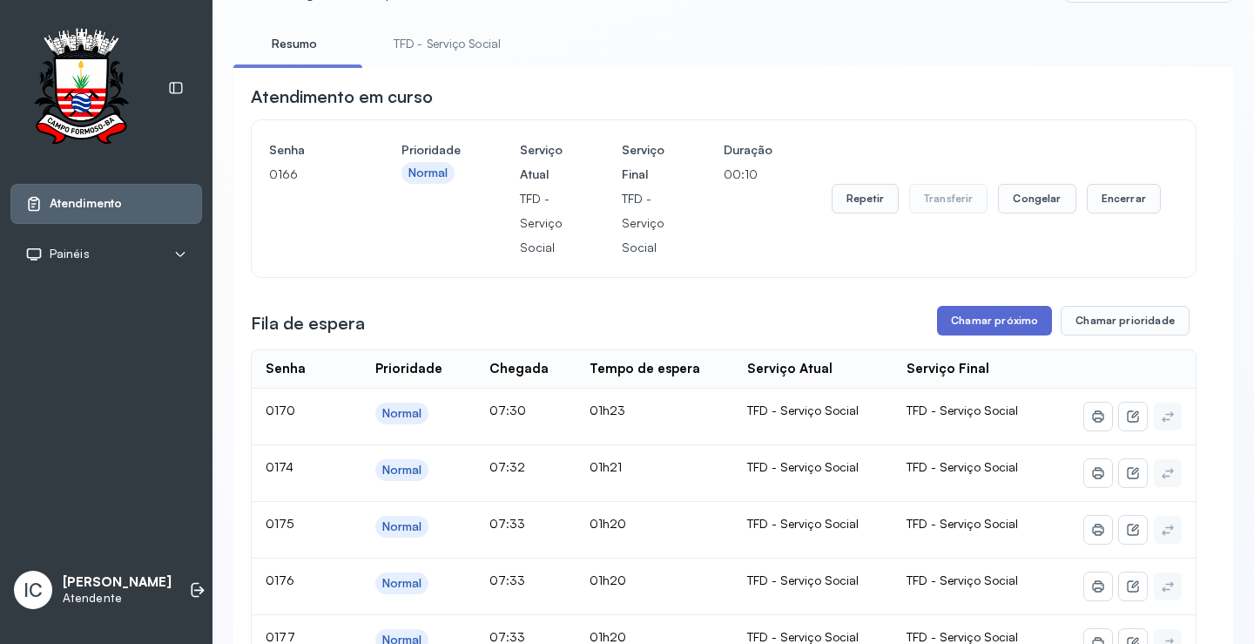
click at [1012, 327] on button "Chamar próximo" at bounding box center [994, 321] width 115 height 30
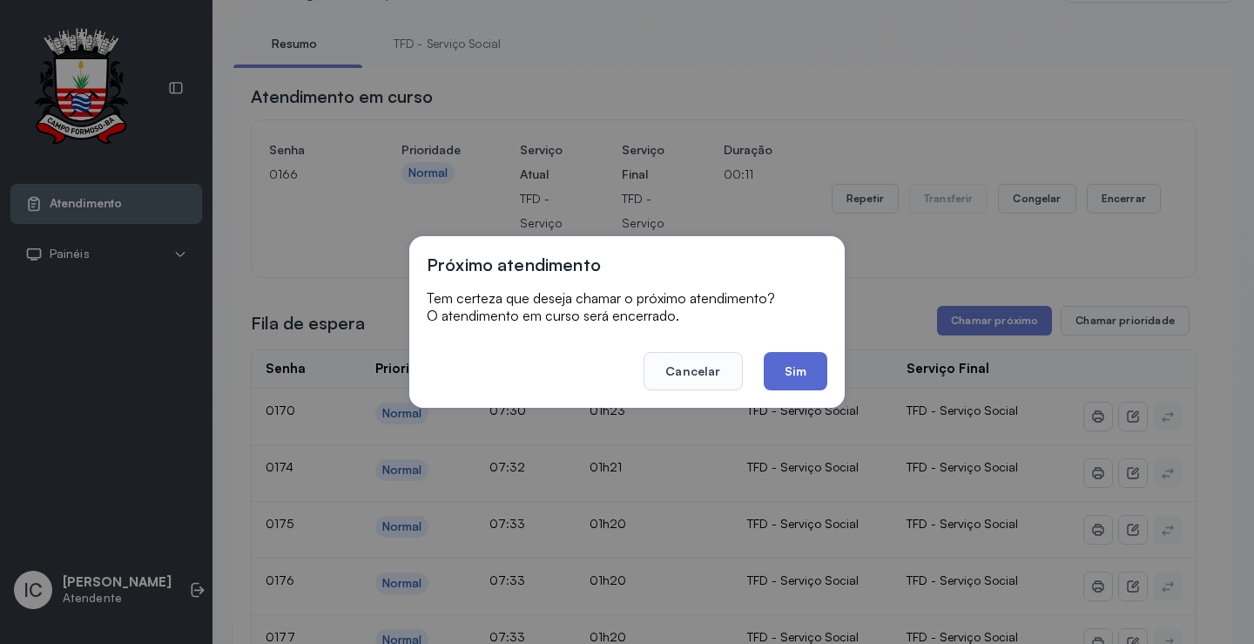
click at [808, 374] on button "Sim" at bounding box center [796, 371] width 64 height 38
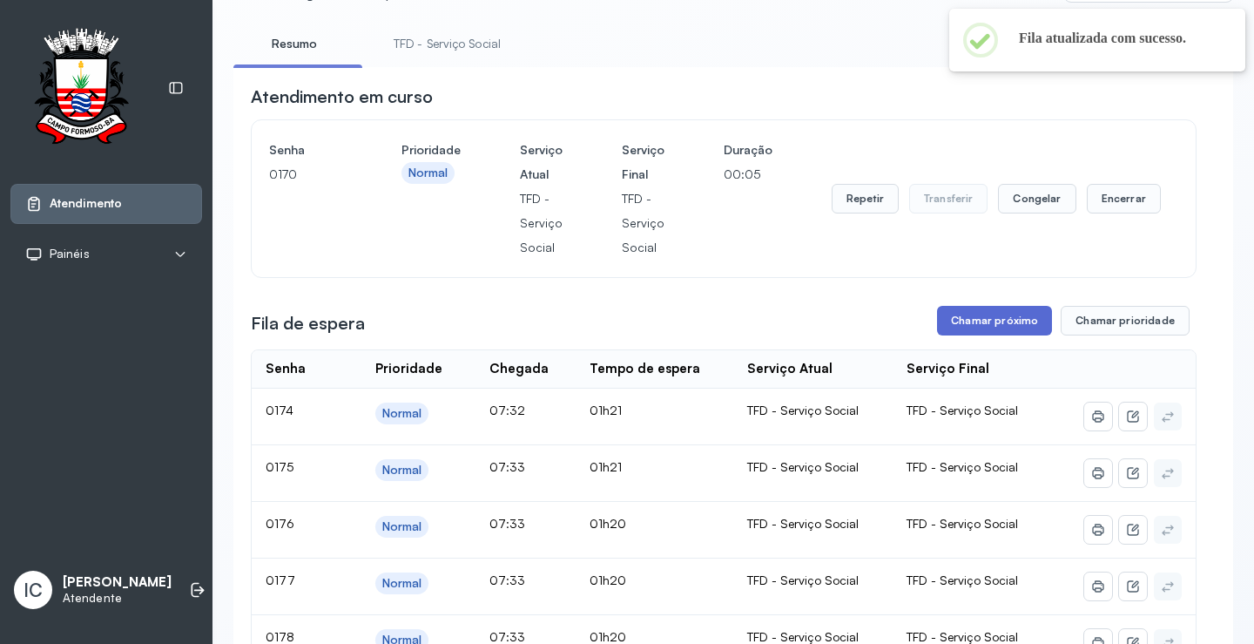
click at [975, 333] on button "Chamar próximo" at bounding box center [994, 321] width 115 height 30
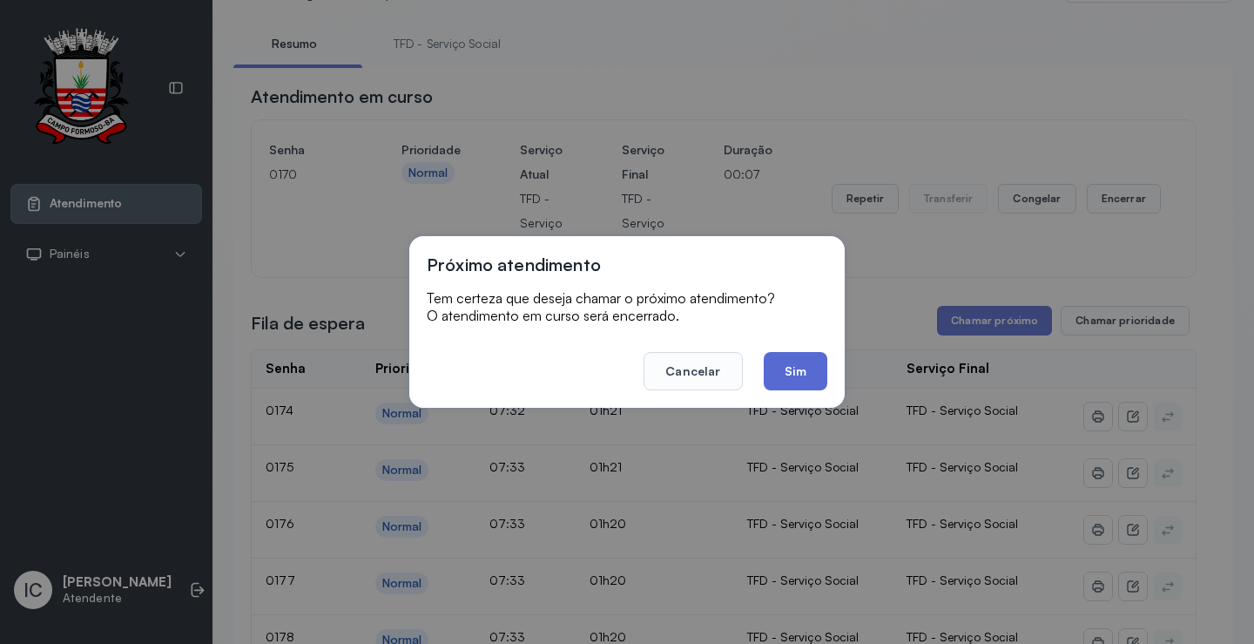
click at [802, 370] on button "Sim" at bounding box center [796, 371] width 64 height 38
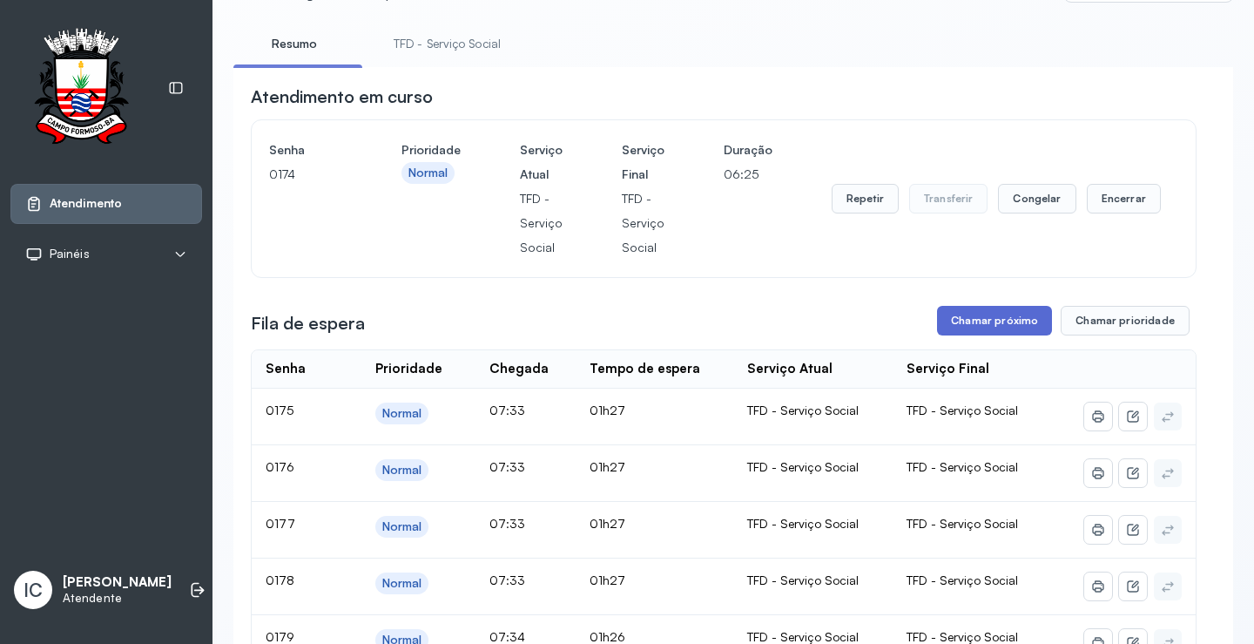
click at [989, 329] on button "Chamar próximo" at bounding box center [994, 321] width 115 height 30
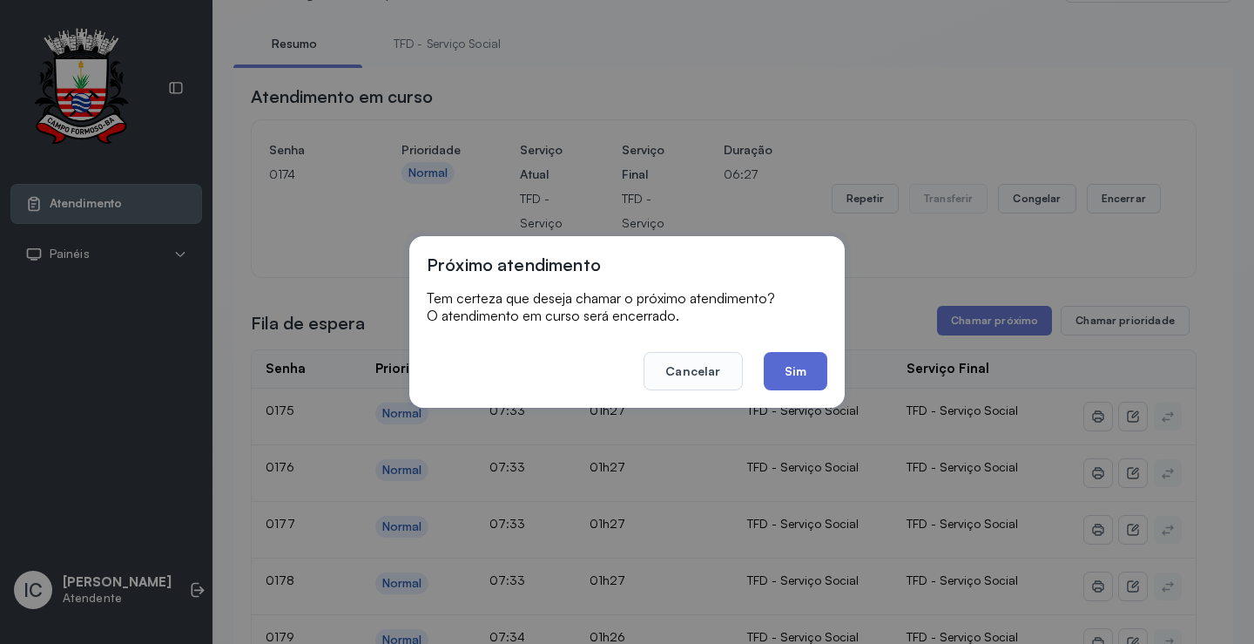
click at [807, 376] on button "Sim" at bounding box center [796, 371] width 64 height 38
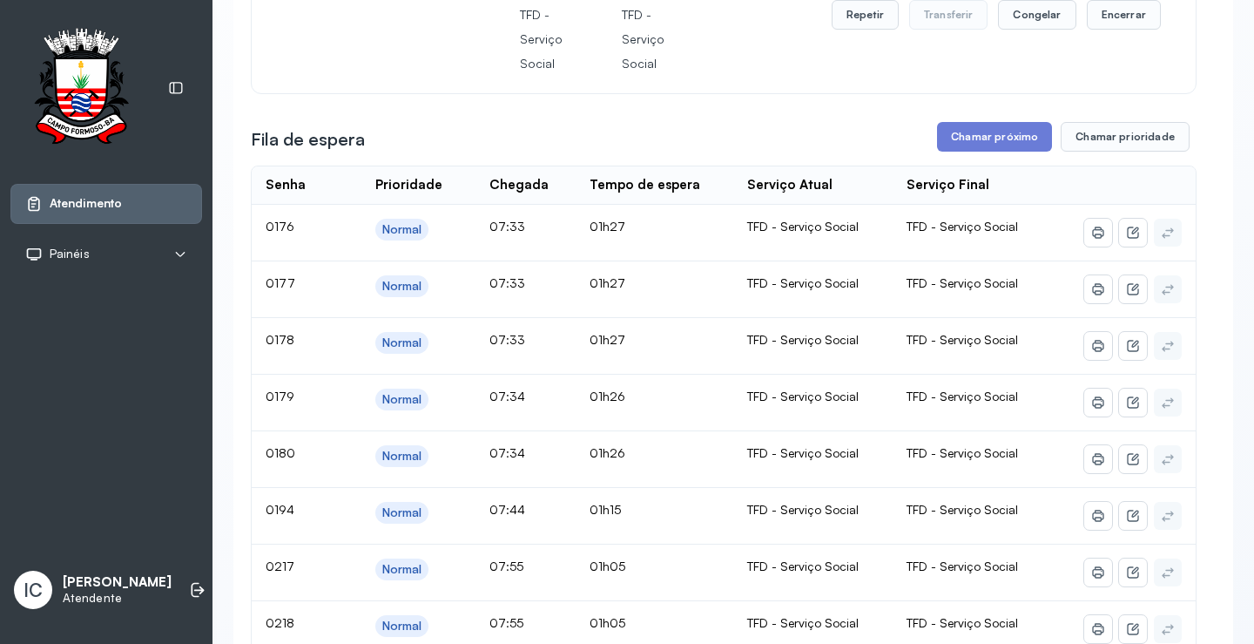
scroll to position [0, 0]
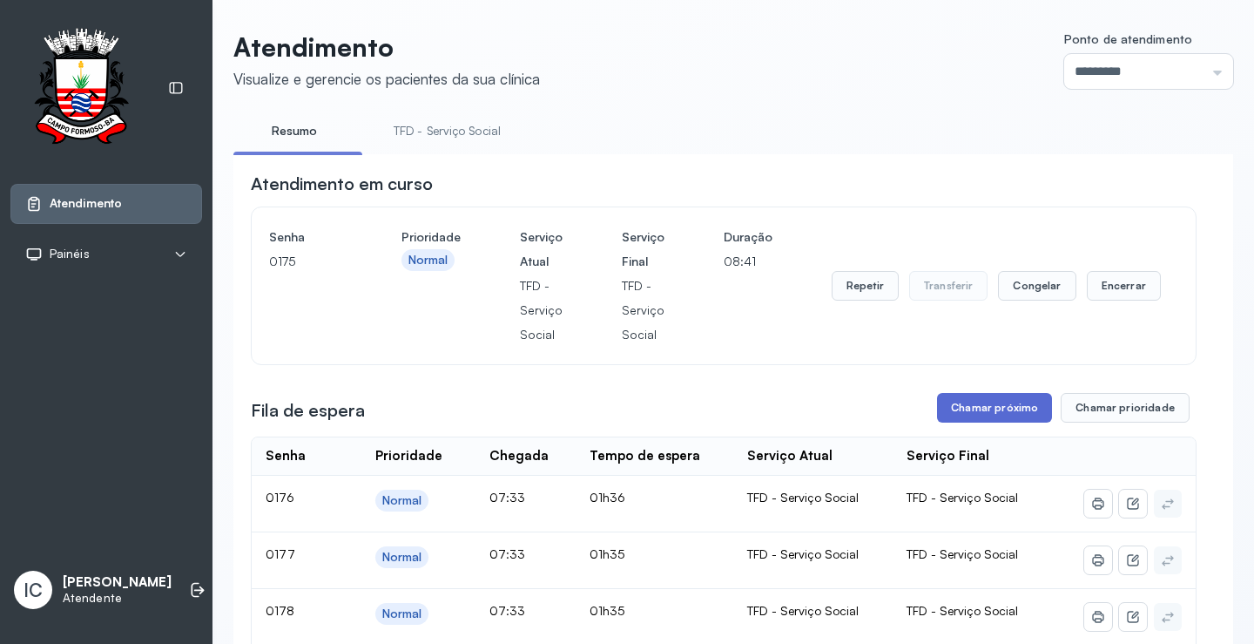
click at [975, 407] on button "Chamar próximo" at bounding box center [994, 408] width 115 height 30
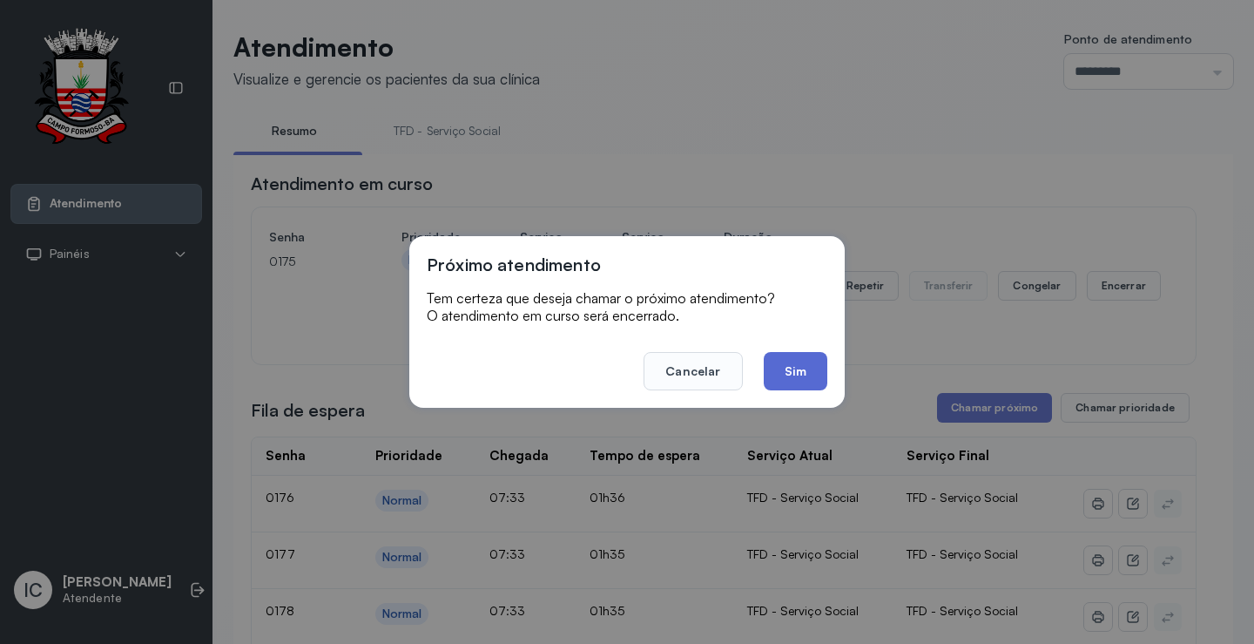
click at [815, 369] on button "Sim" at bounding box center [796, 371] width 64 height 38
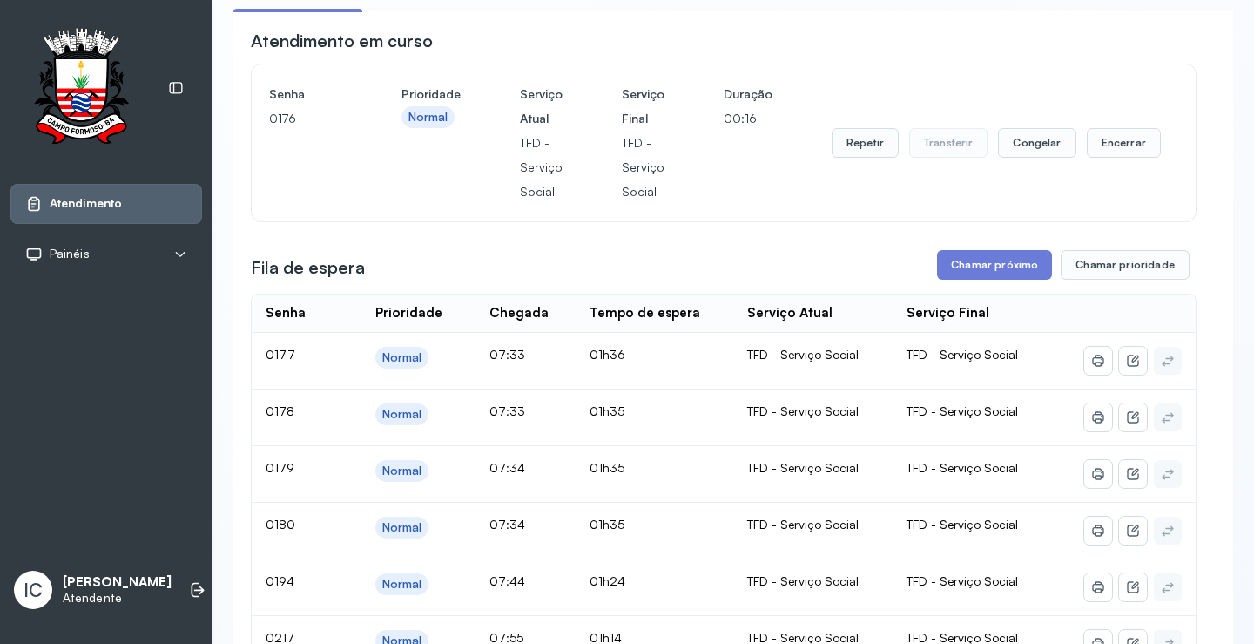
scroll to position [82, 0]
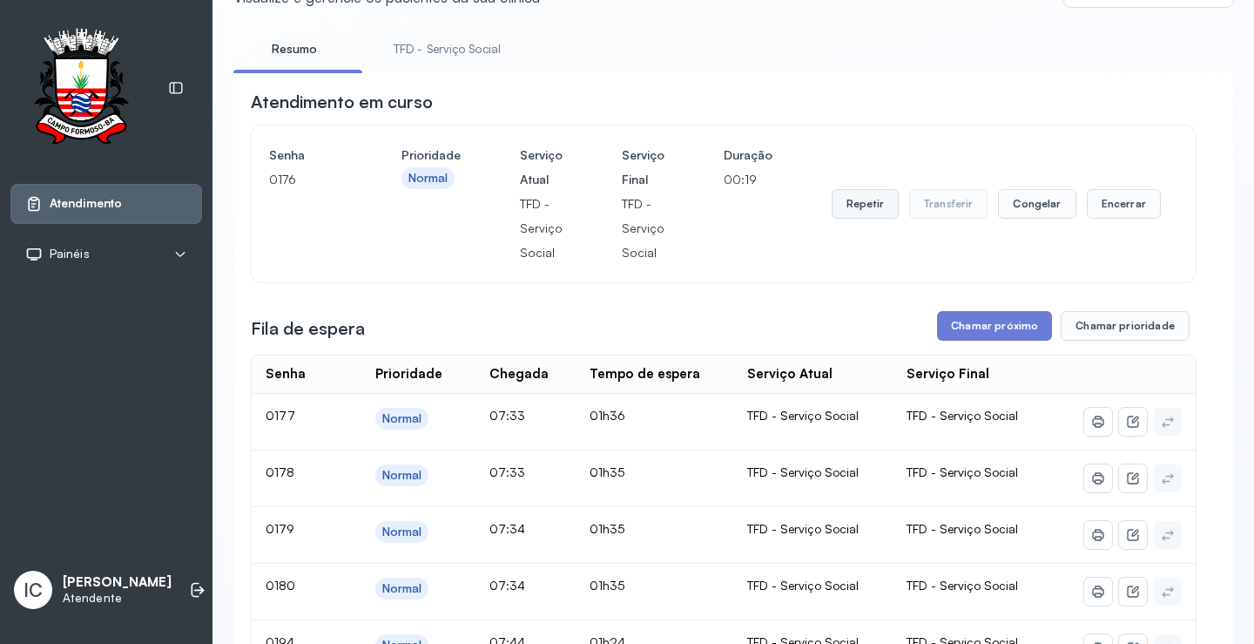
click at [855, 209] on button "Repetir" at bounding box center [865, 204] width 67 height 30
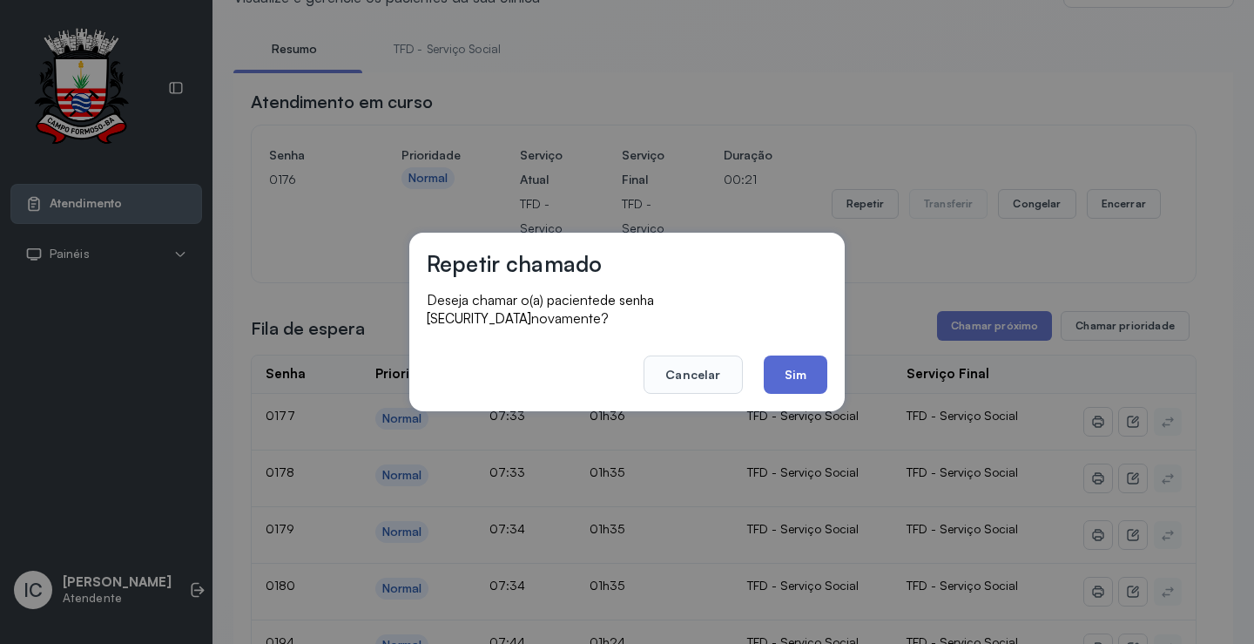
click at [805, 368] on button "Sim" at bounding box center [796, 374] width 64 height 38
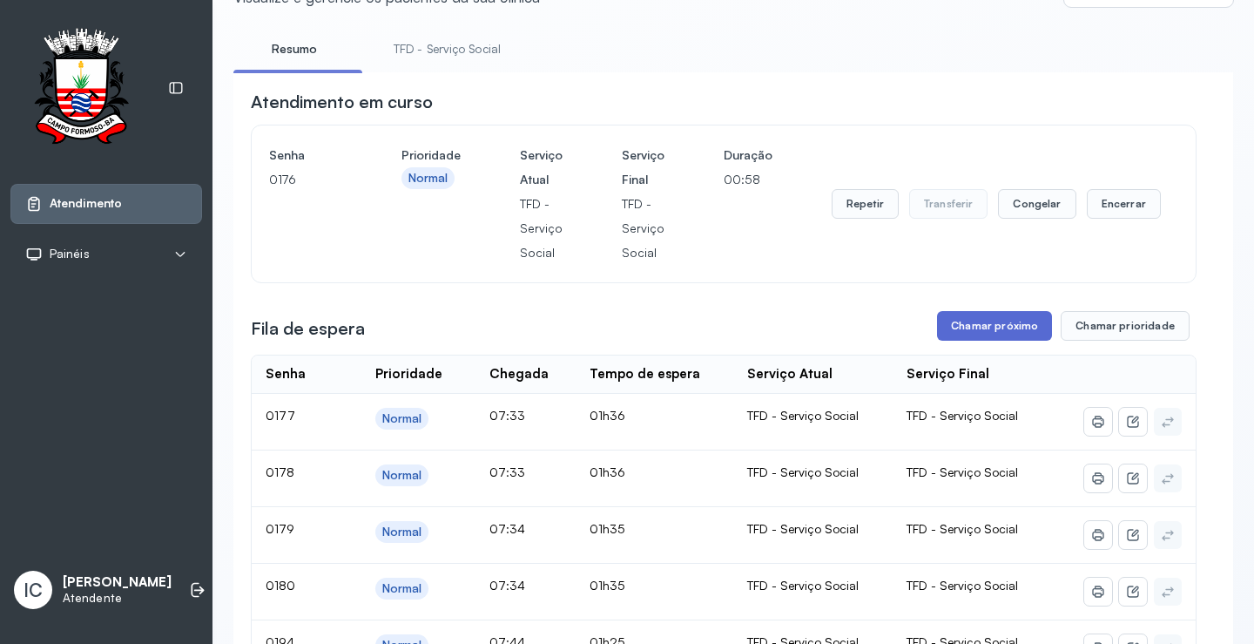
click at [974, 330] on button "Chamar próximo" at bounding box center [994, 326] width 115 height 30
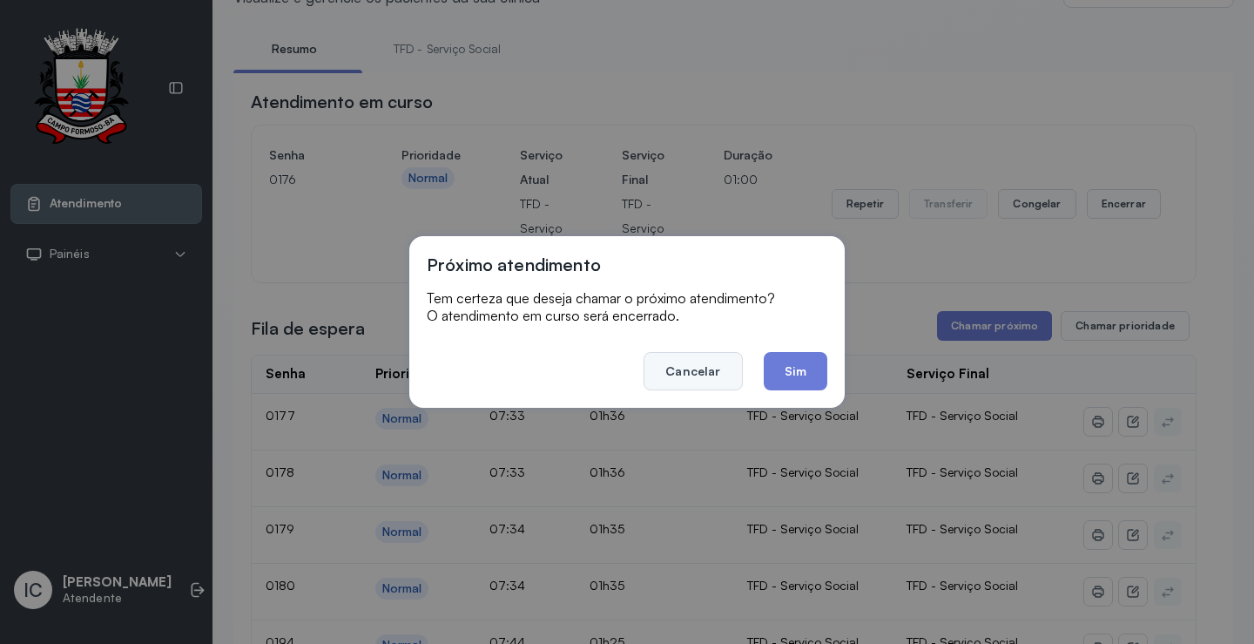
click at [700, 371] on button "Cancelar" at bounding box center [693, 371] width 98 height 38
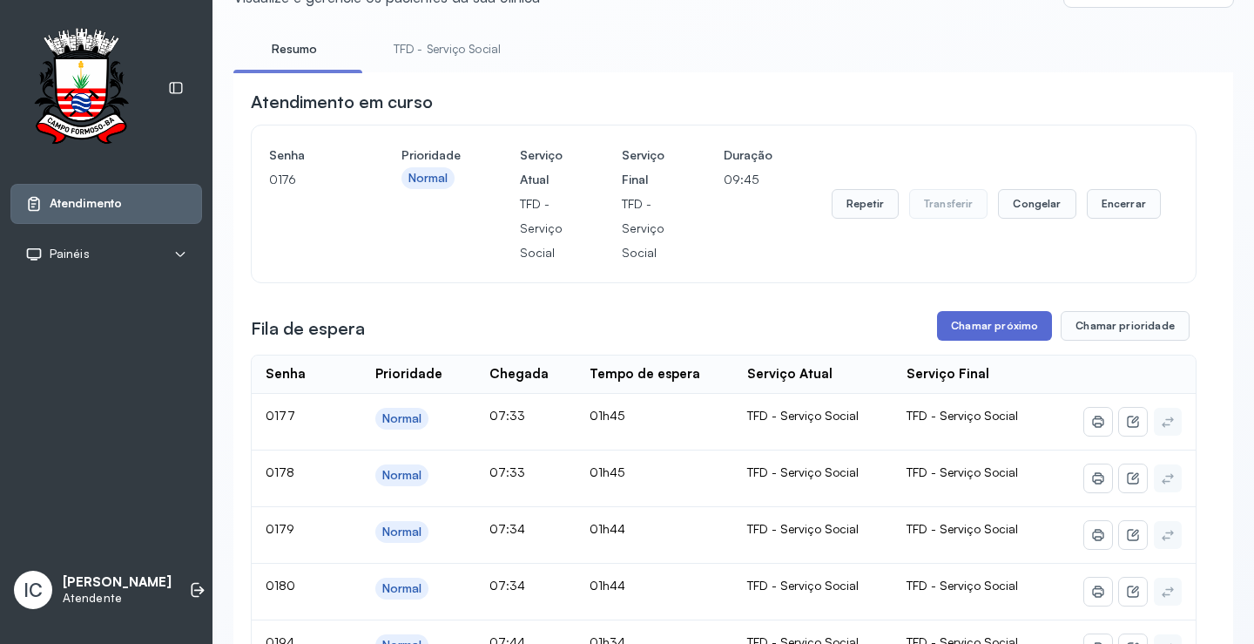
click at [1009, 328] on button "Chamar próximo" at bounding box center [994, 326] width 115 height 30
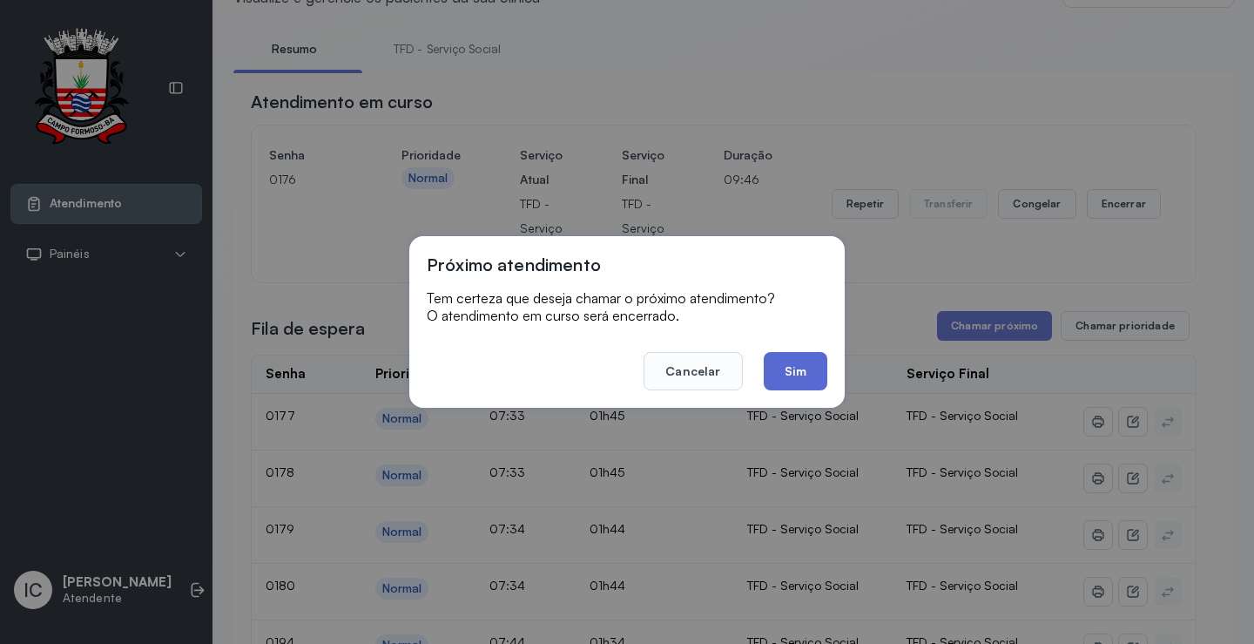
click at [787, 380] on button "Sim" at bounding box center [796, 371] width 64 height 38
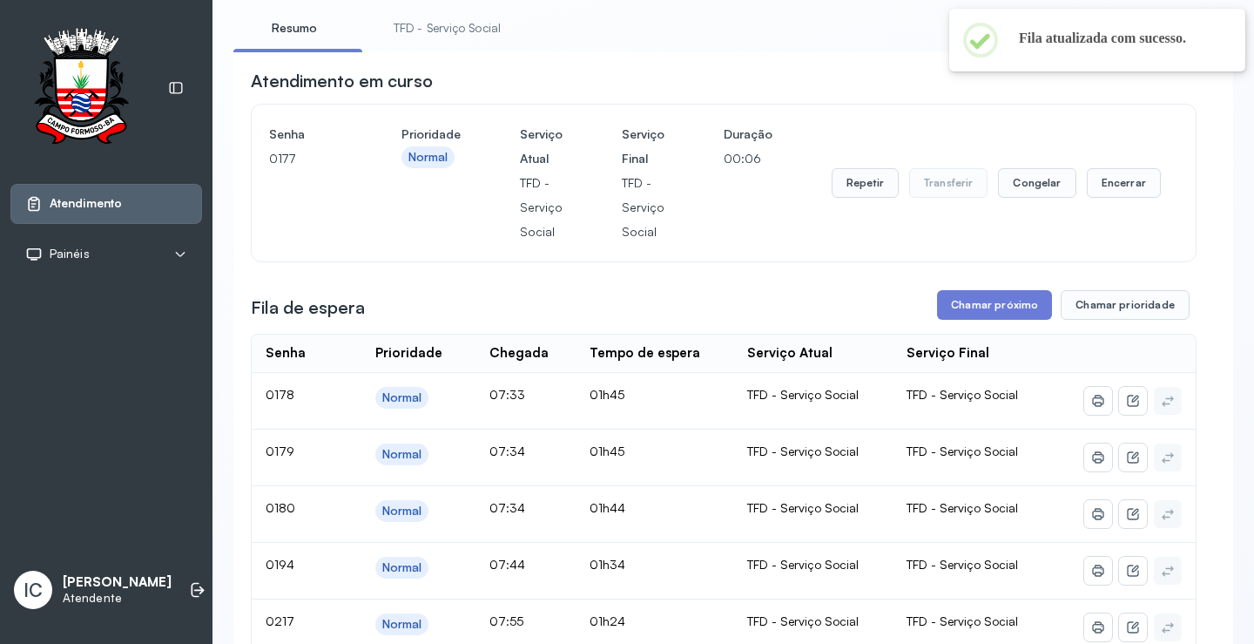
scroll to position [0, 0]
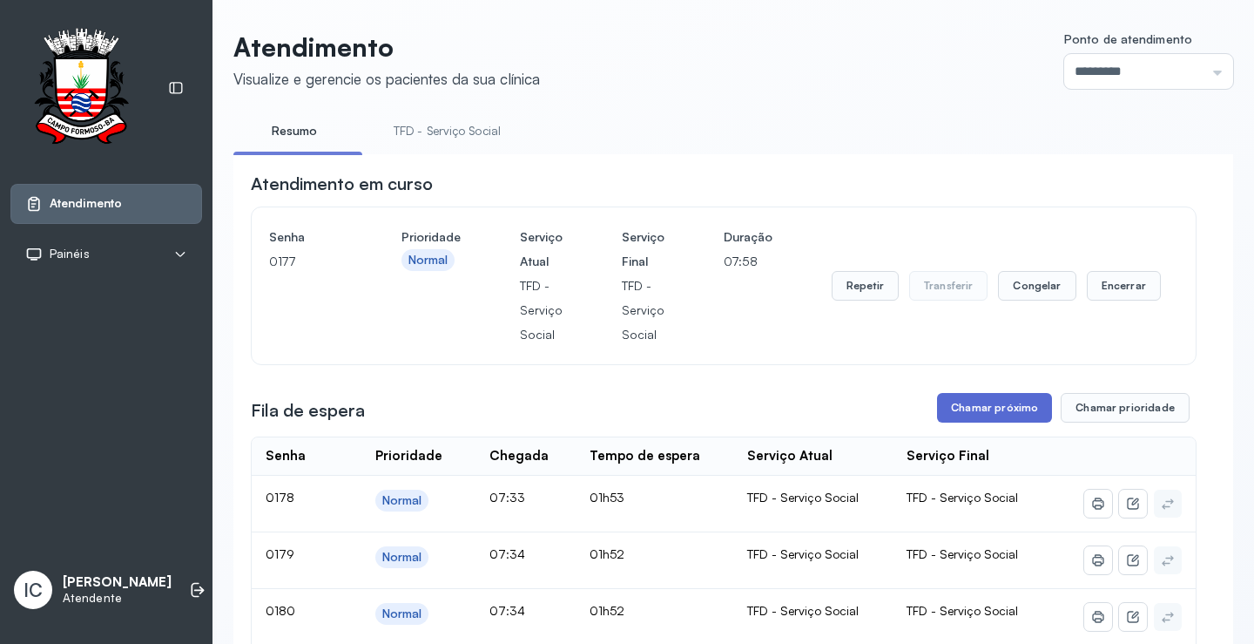
click at [995, 415] on button "Chamar próximo" at bounding box center [994, 408] width 115 height 30
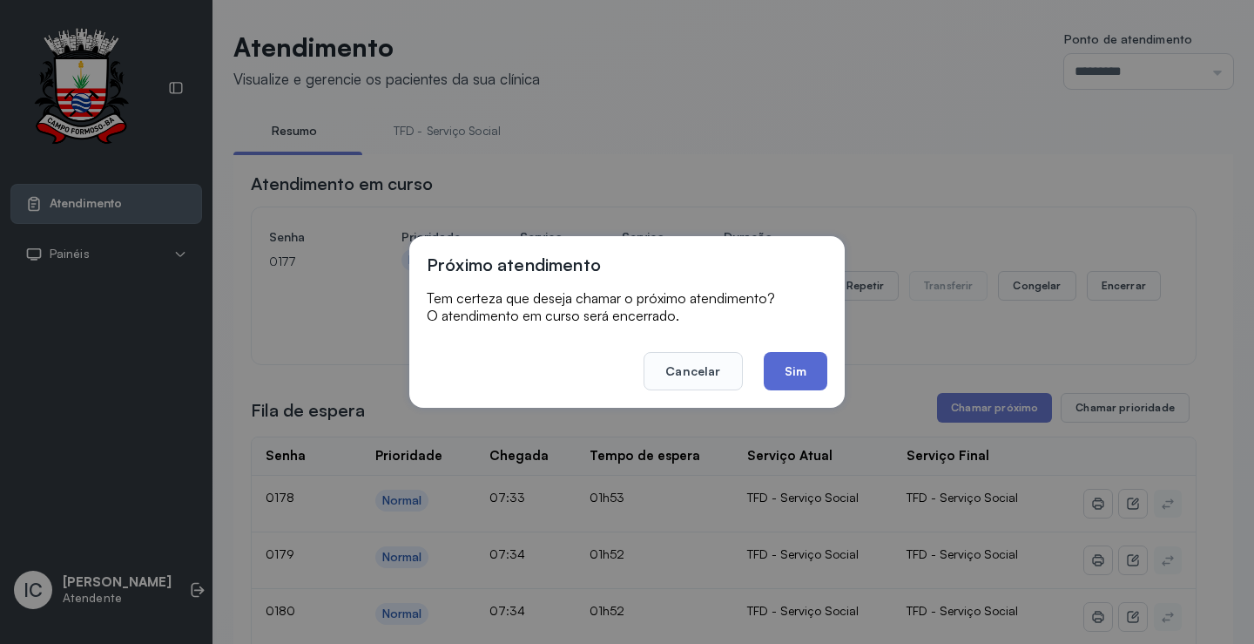
click at [806, 371] on button "Sim" at bounding box center [796, 371] width 64 height 38
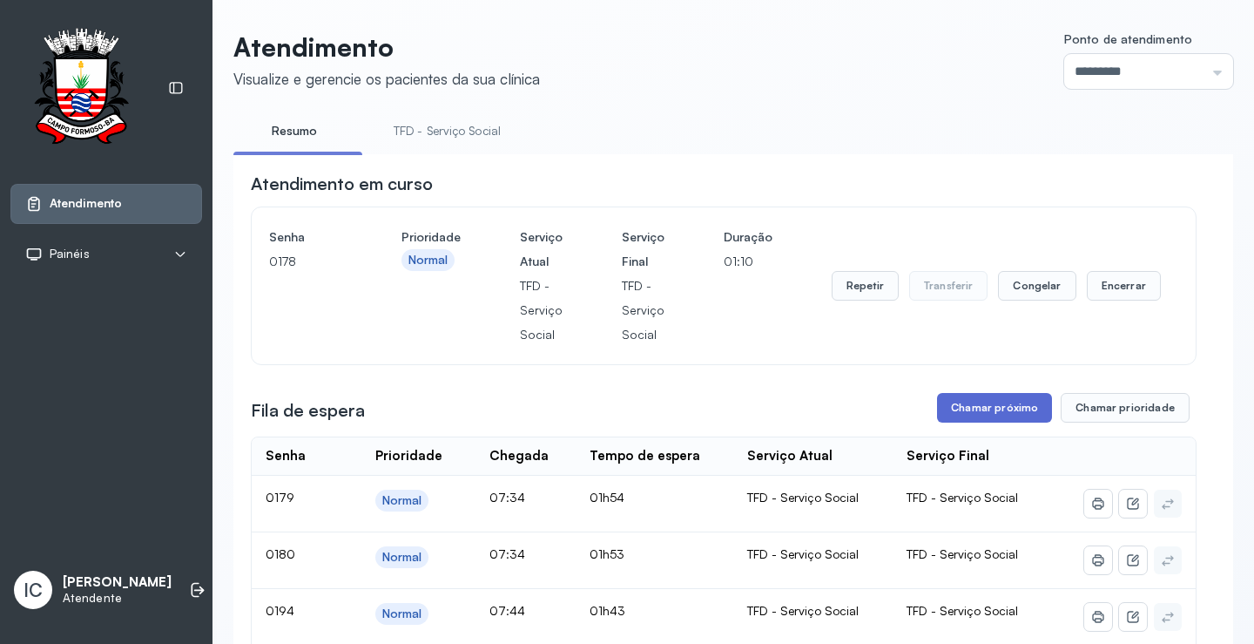
click at [991, 413] on button "Chamar próximo" at bounding box center [994, 408] width 115 height 30
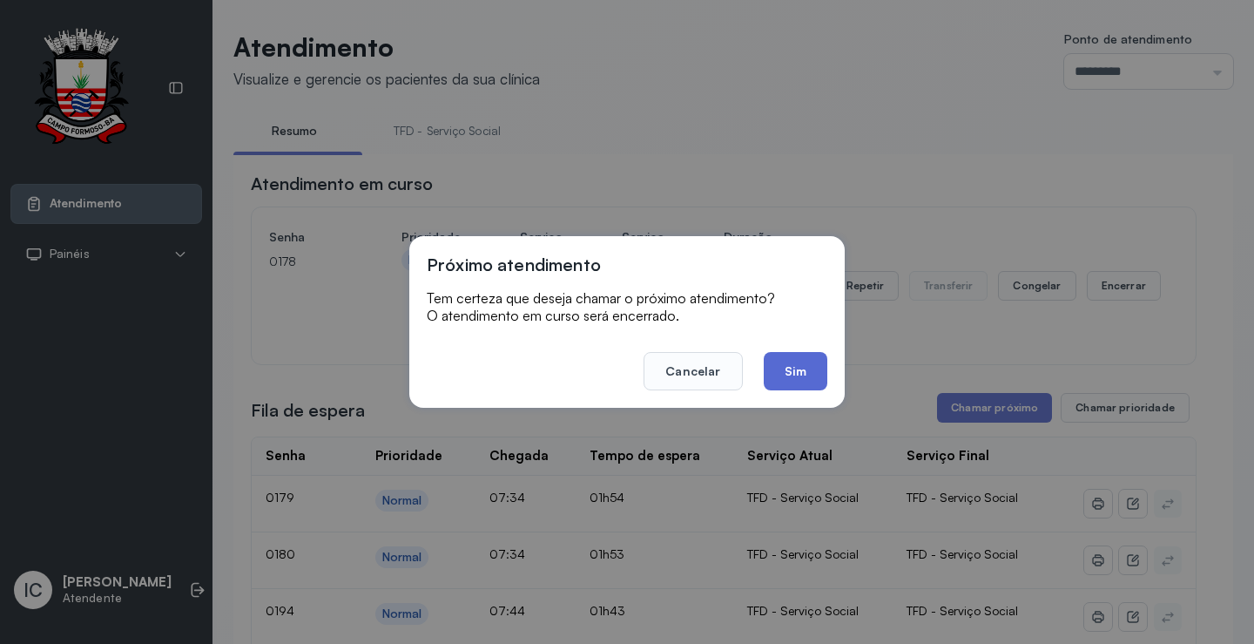
click at [809, 375] on button "Sim" at bounding box center [796, 371] width 64 height 38
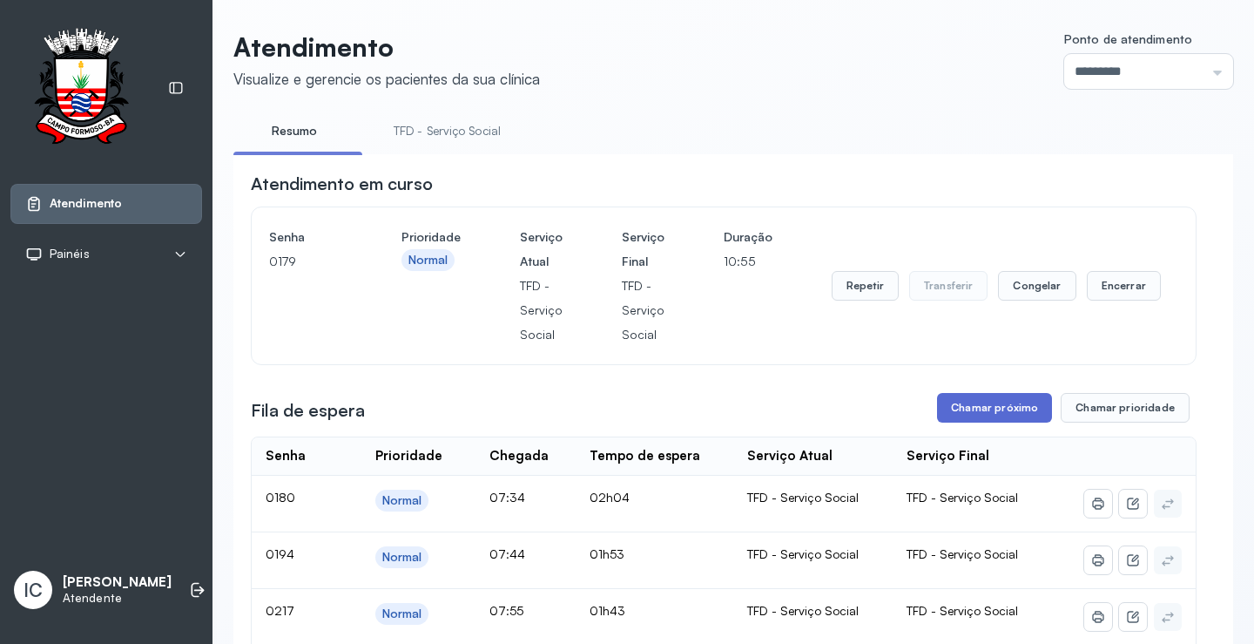
click at [1023, 415] on button "Chamar próximo" at bounding box center [994, 408] width 115 height 30
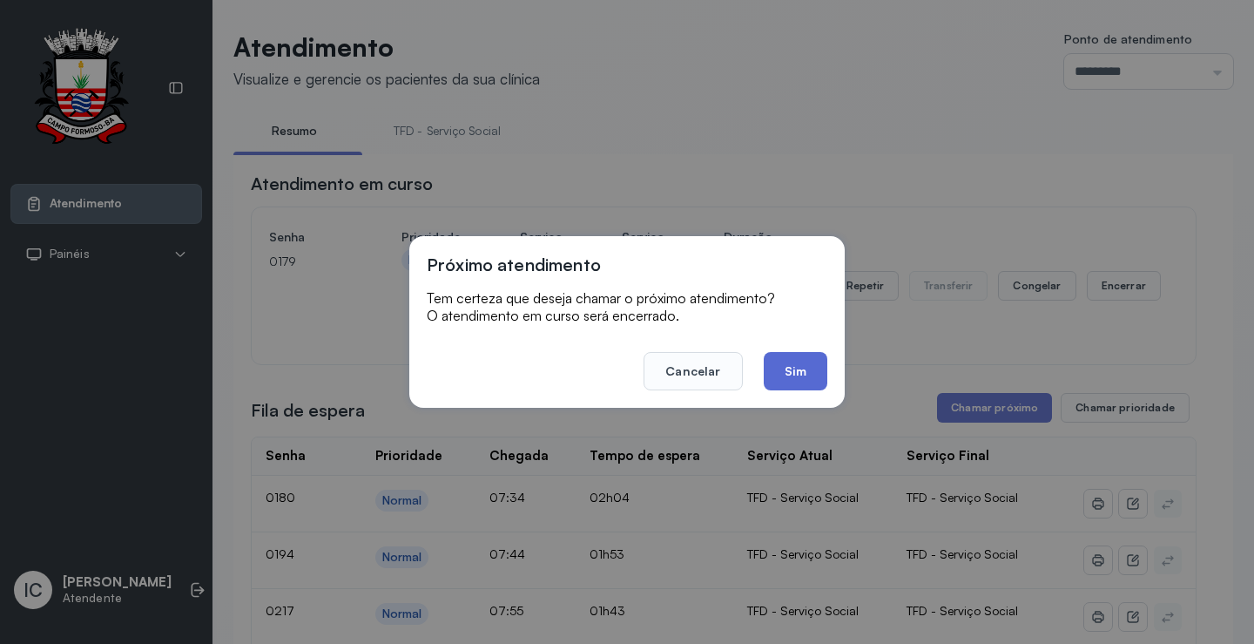
click at [792, 372] on button "Sim" at bounding box center [796, 371] width 64 height 38
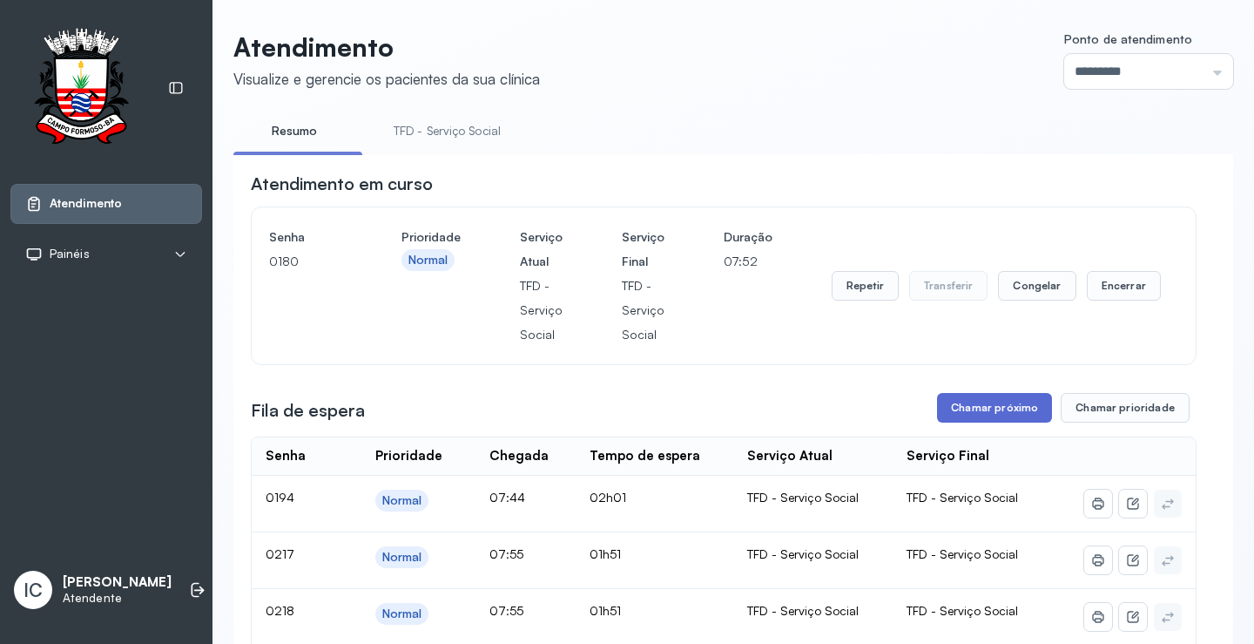
click at [1008, 409] on button "Chamar próximo" at bounding box center [994, 408] width 115 height 30
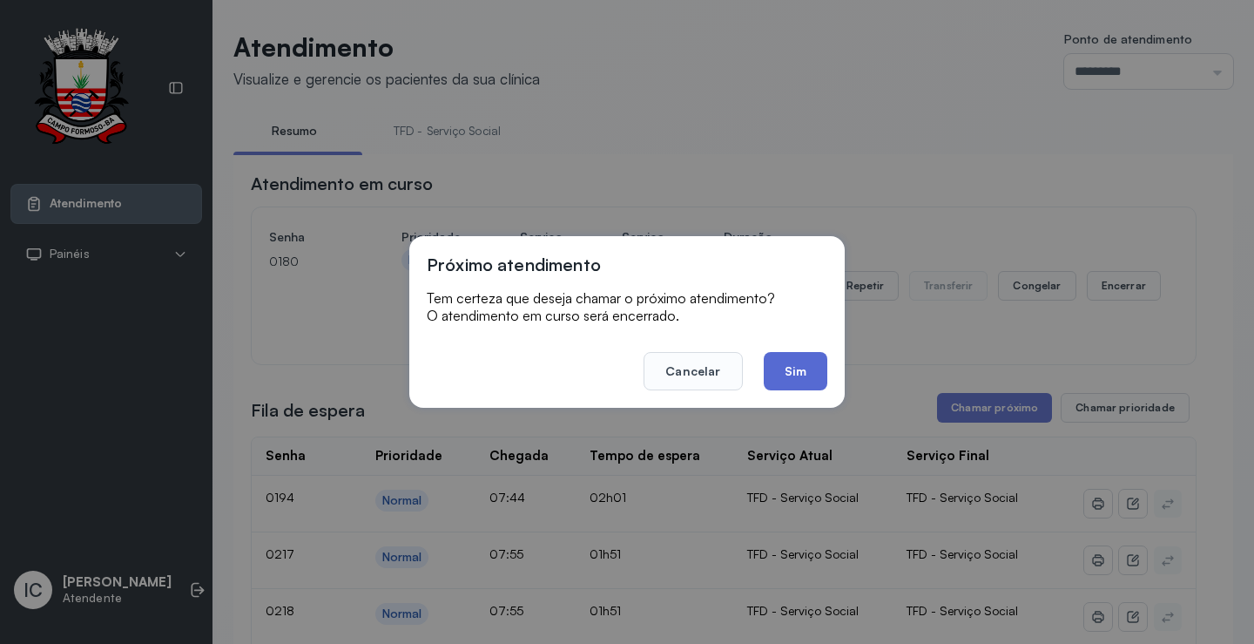
click at [791, 372] on button "Sim" at bounding box center [796, 371] width 64 height 38
